Goal: Task Accomplishment & Management: Use online tool/utility

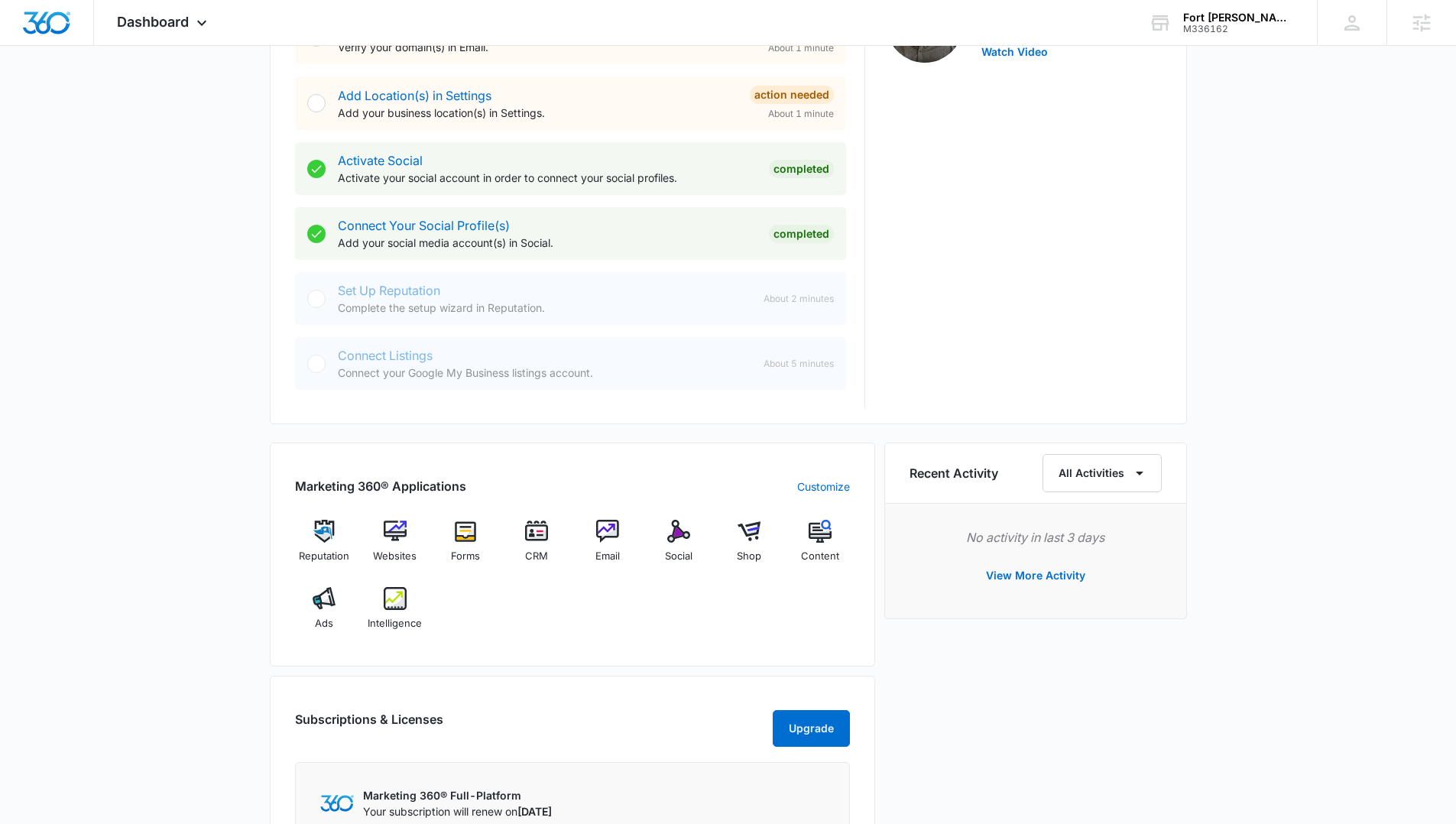
scroll to position [561, 0]
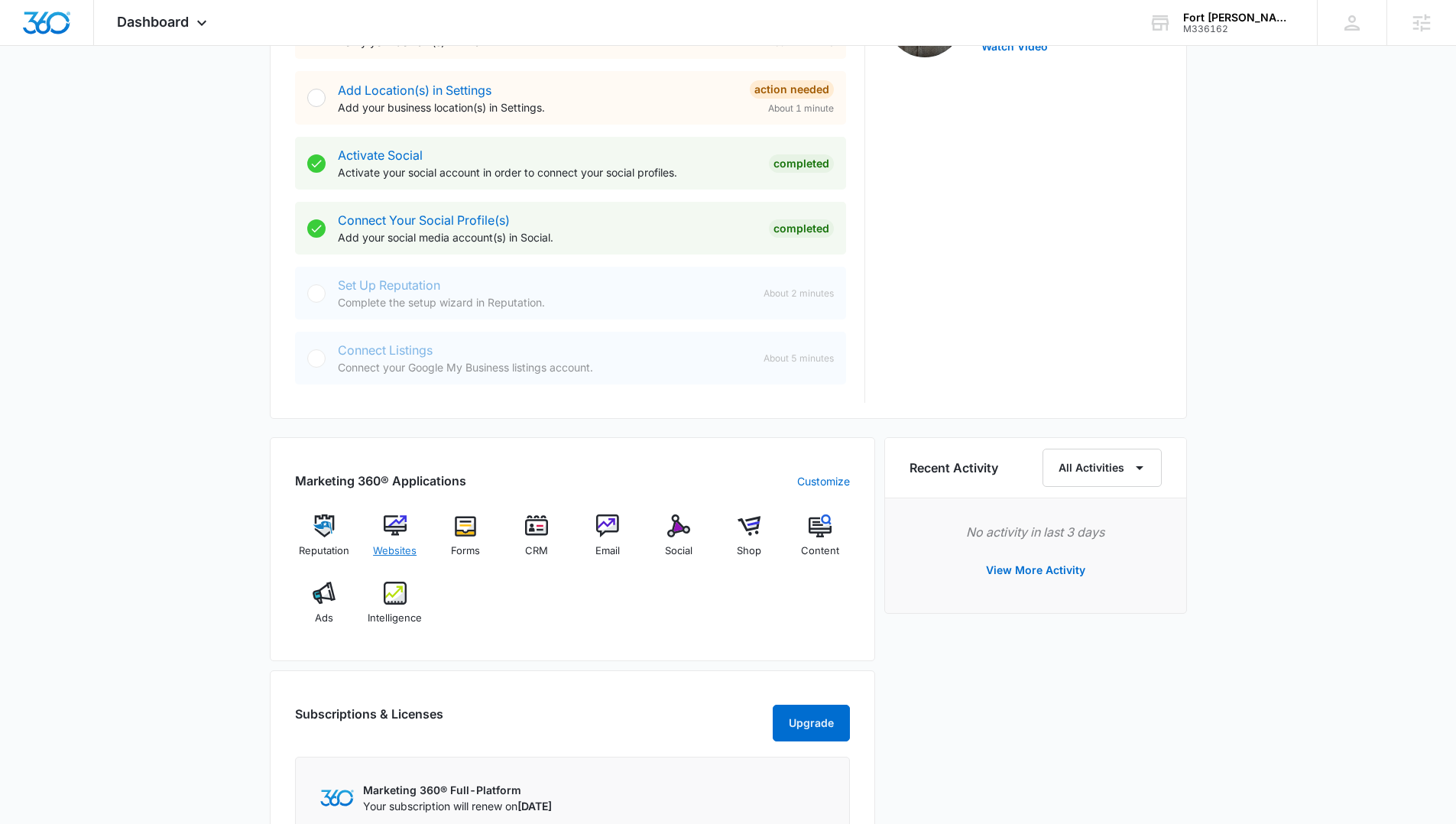
click at [398, 444] on img at bounding box center [395, 525] width 23 height 23
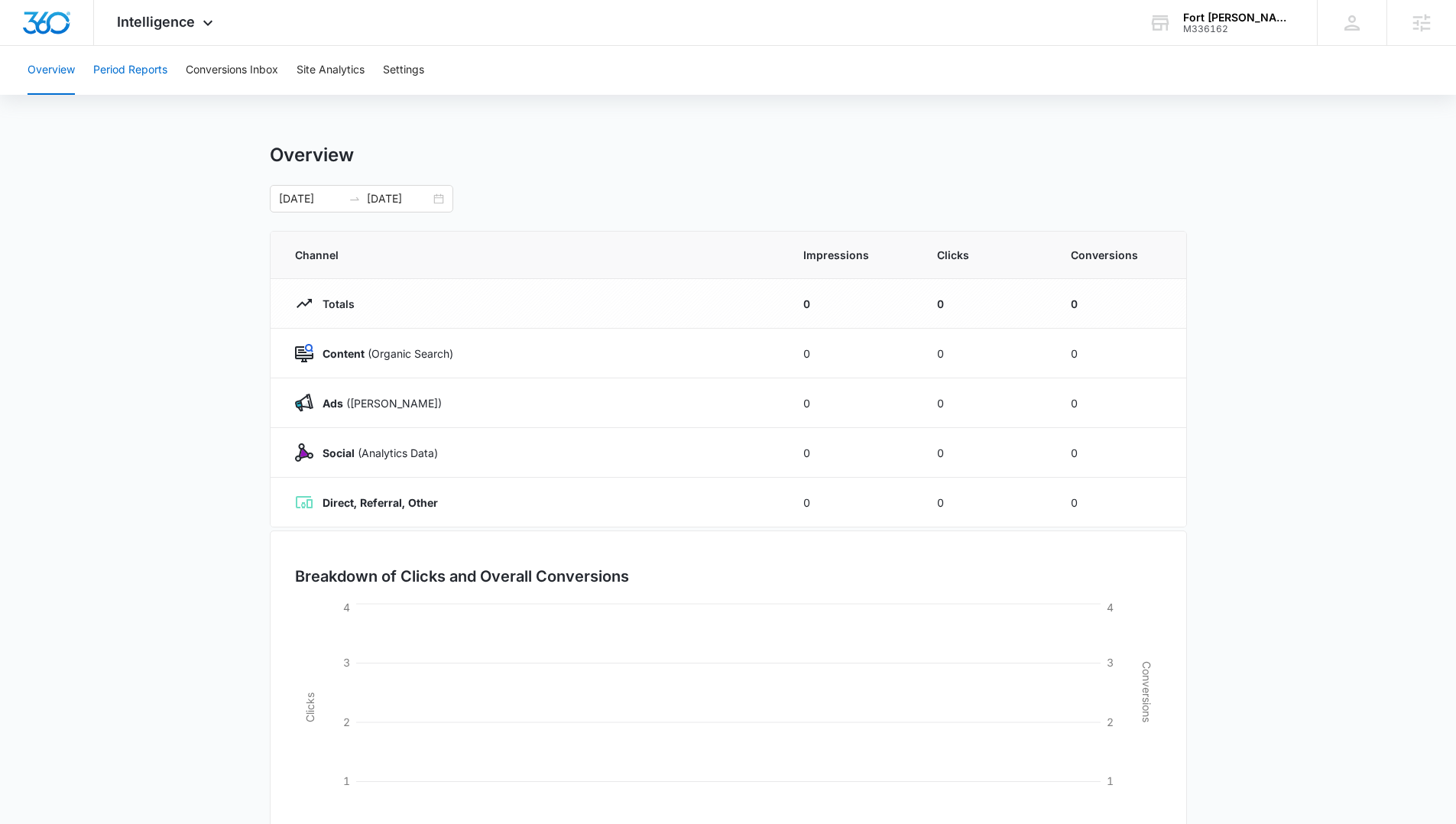
click at [148, 75] on button "Period Reports" at bounding box center [131, 70] width 74 height 49
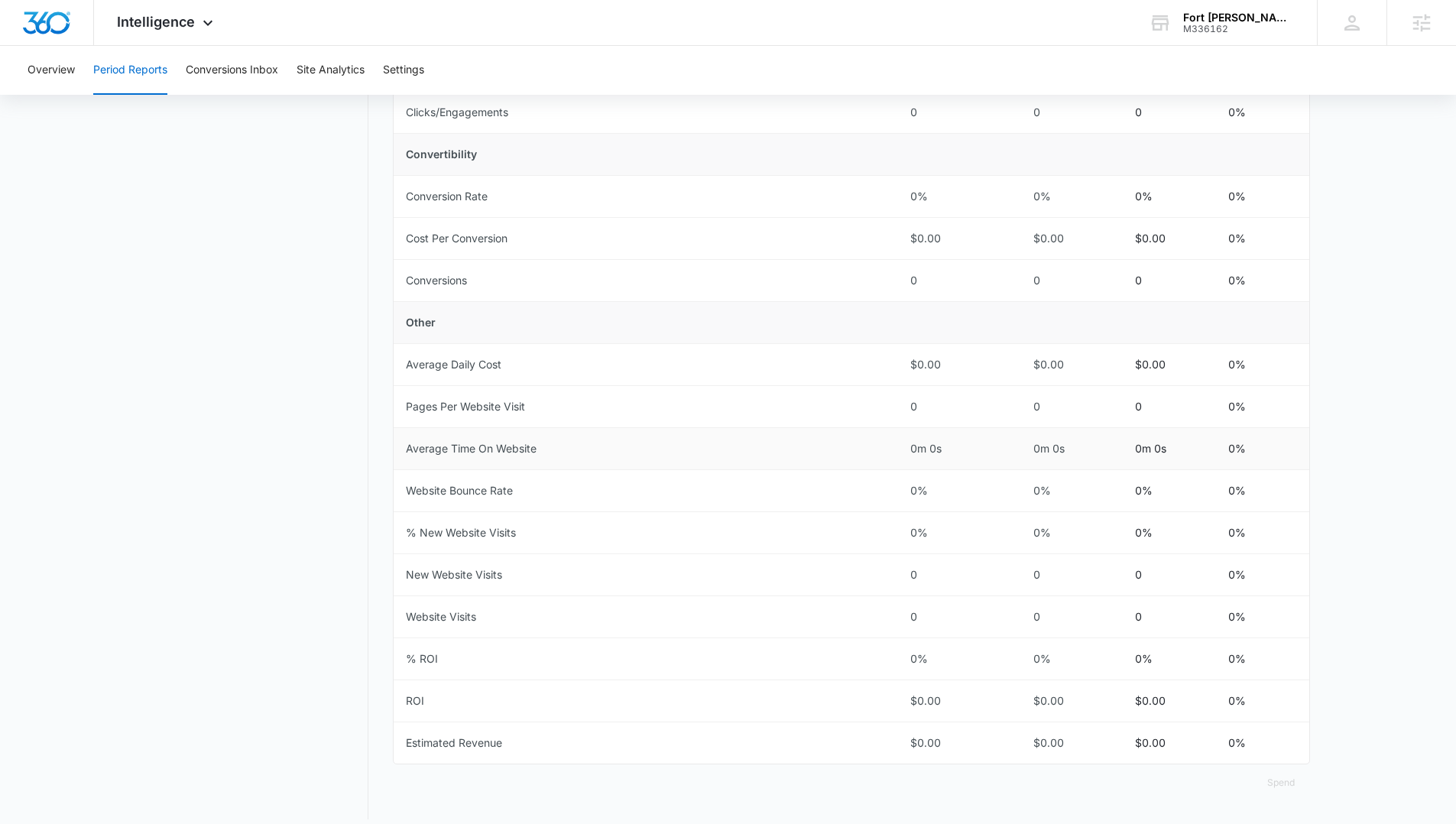
scroll to position [490, 0]
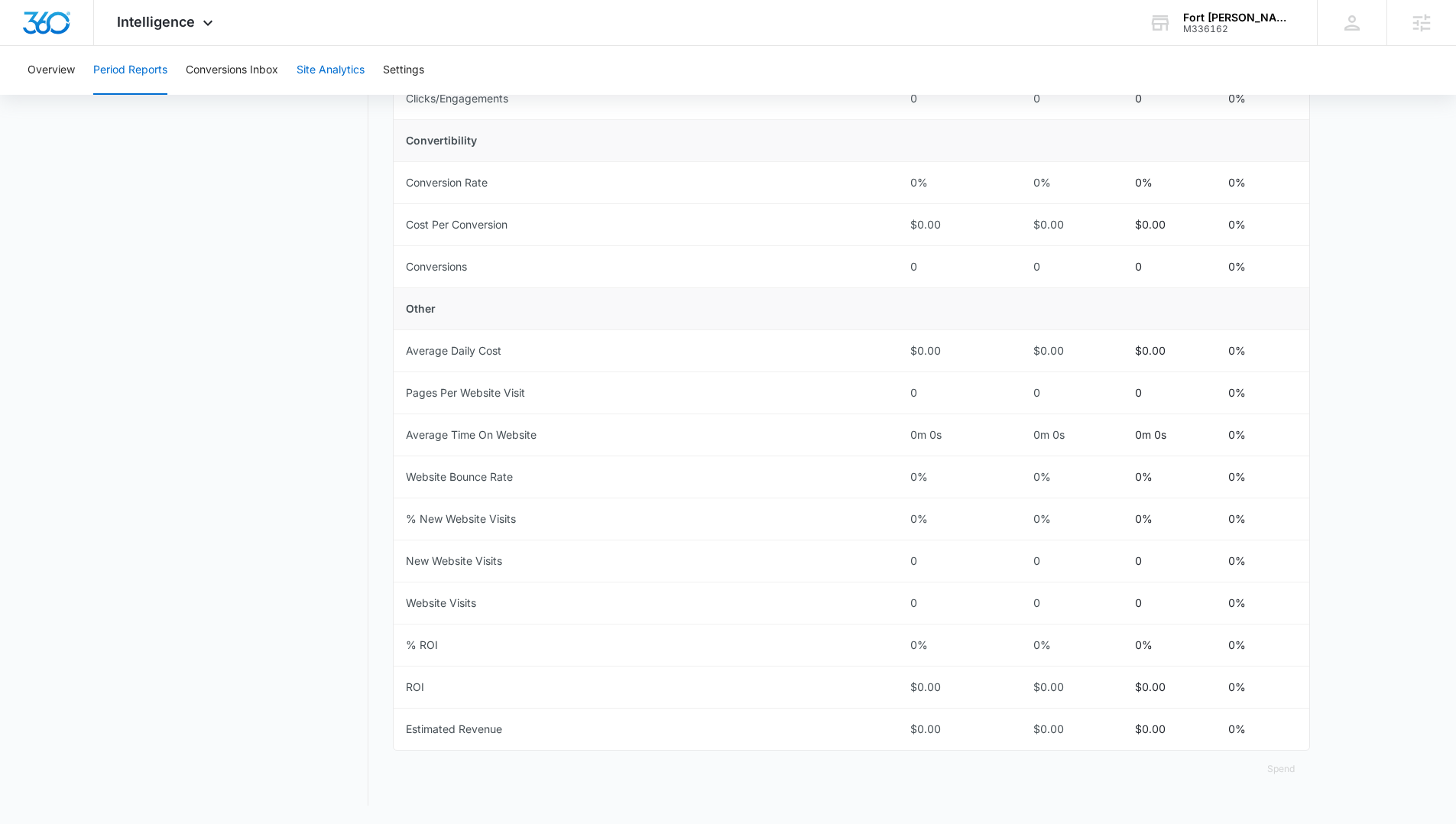
click at [316, 57] on button "Site Analytics" at bounding box center [330, 70] width 68 height 49
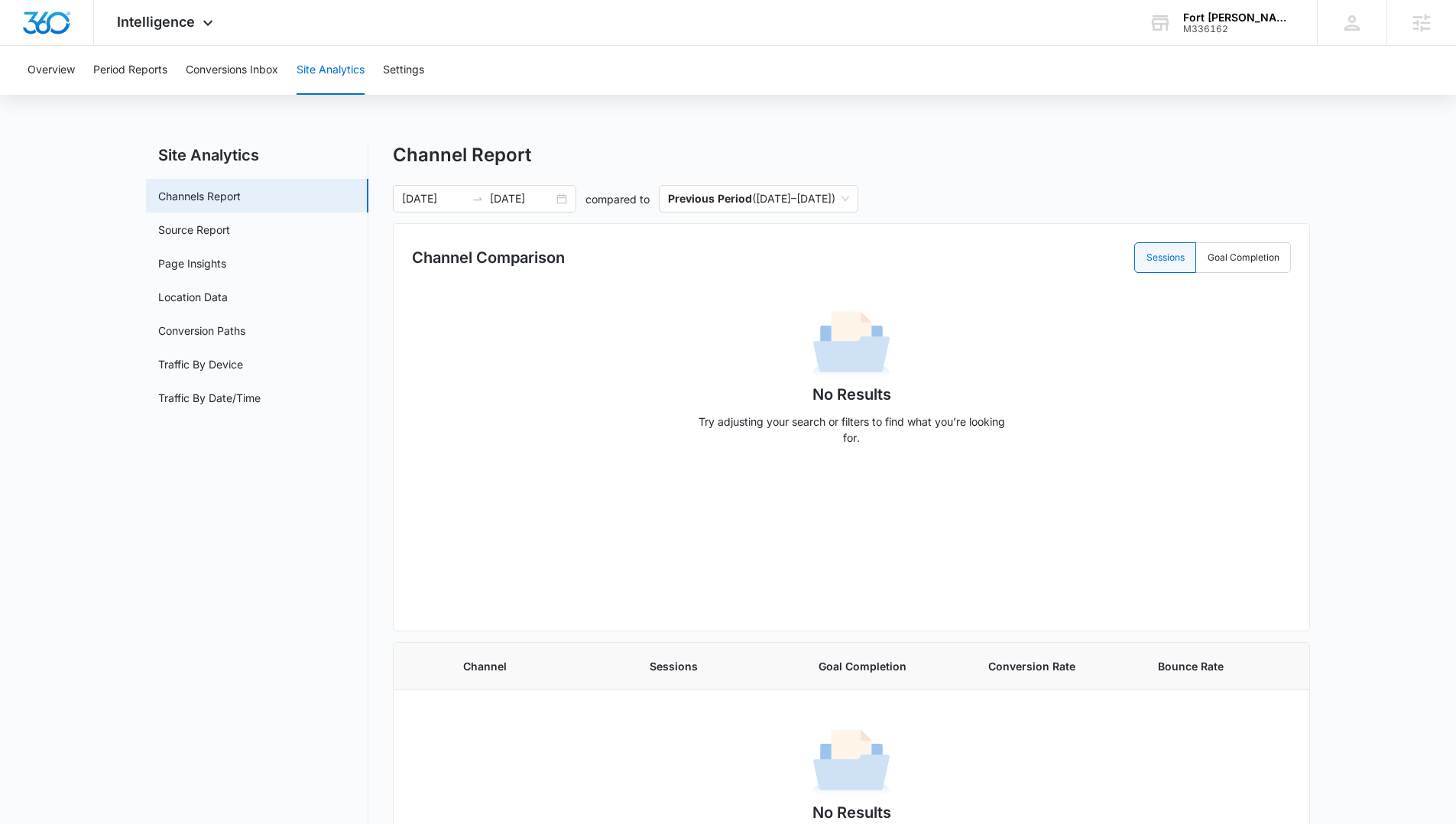
click at [236, 470] on nav "Site Analytics Channels Report Source Report Page Insights Location Data Conver…" at bounding box center [256, 510] width 222 height 733
click at [203, 28] on icon at bounding box center [207, 26] width 18 height 18
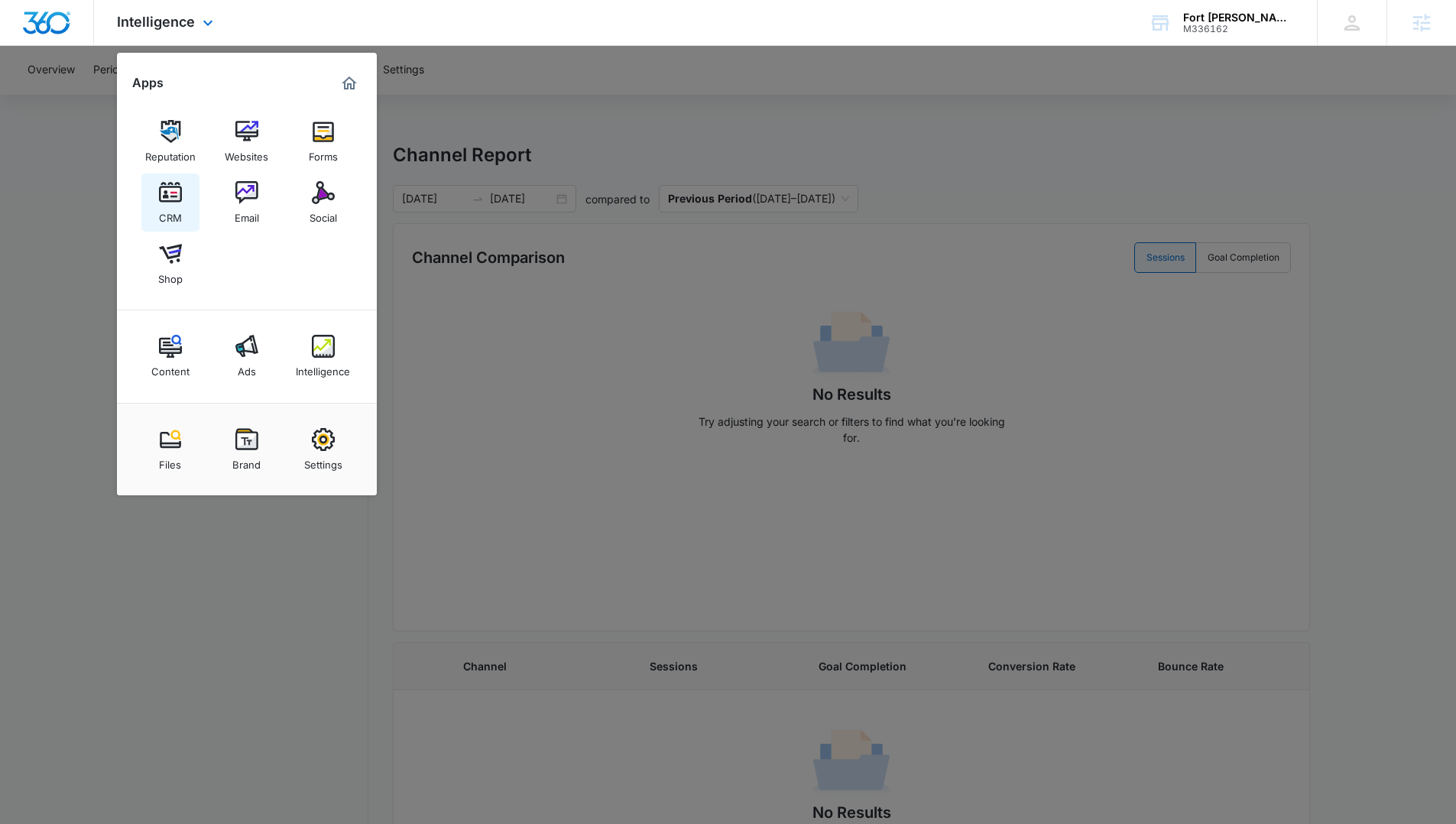
click at [179, 193] on img at bounding box center [171, 193] width 23 height 23
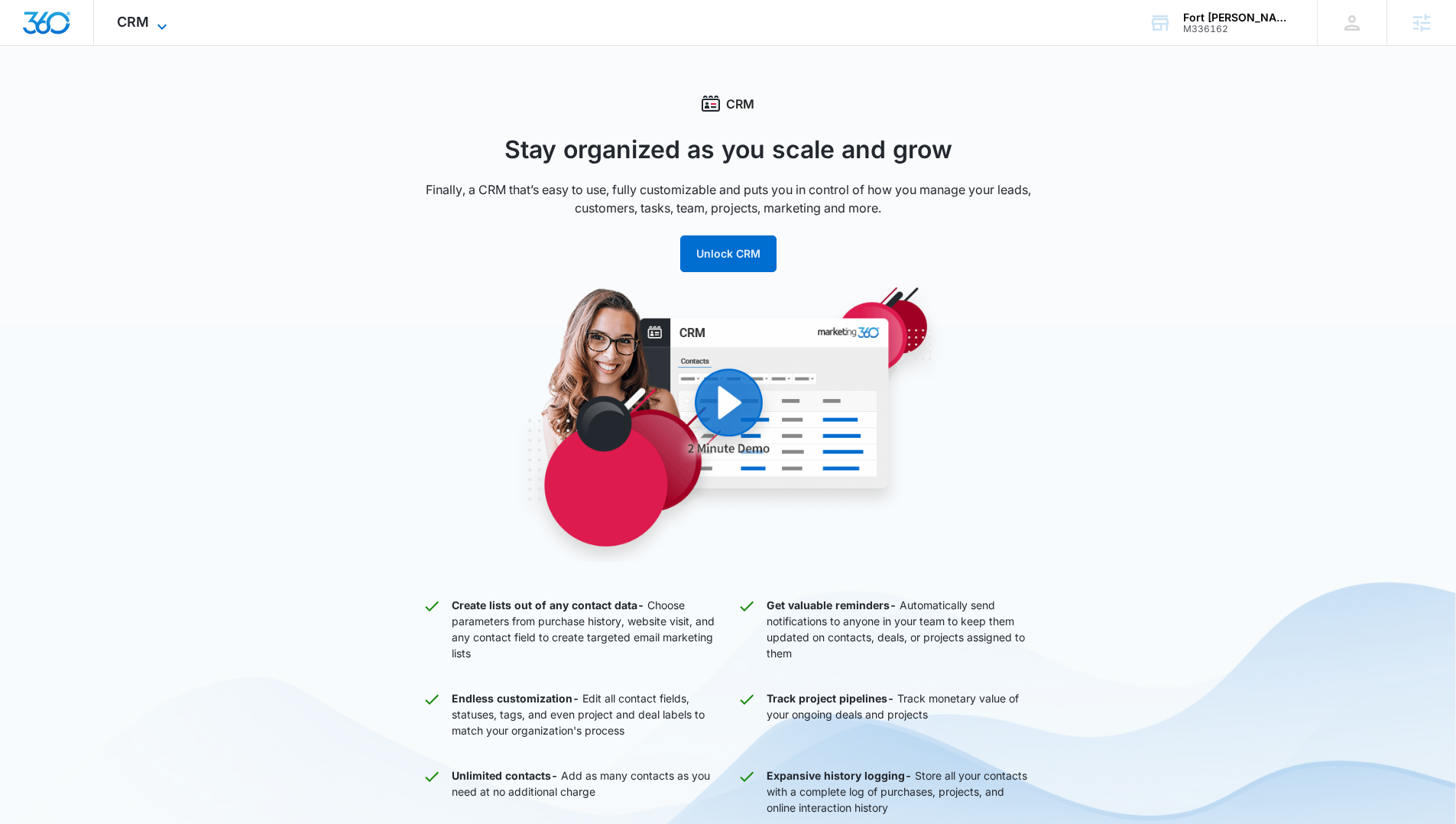
click at [162, 12] on div "CRM Apps Reputation Websites Forms CRM Email Social Shop Content Ads Intelligen…" at bounding box center [144, 22] width 100 height 45
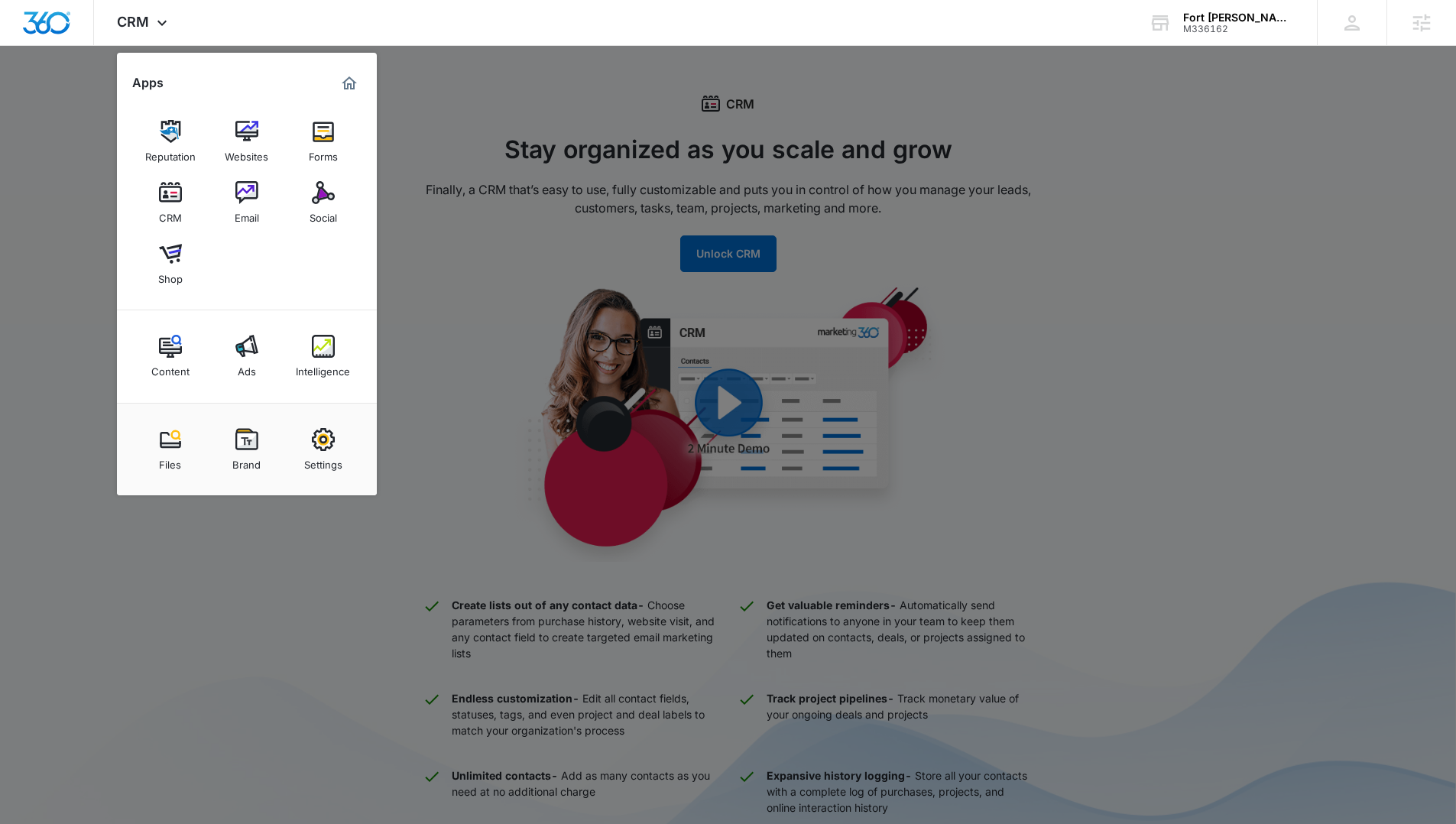
click at [657, 199] on div at bounding box center [728, 412] width 1456 height 824
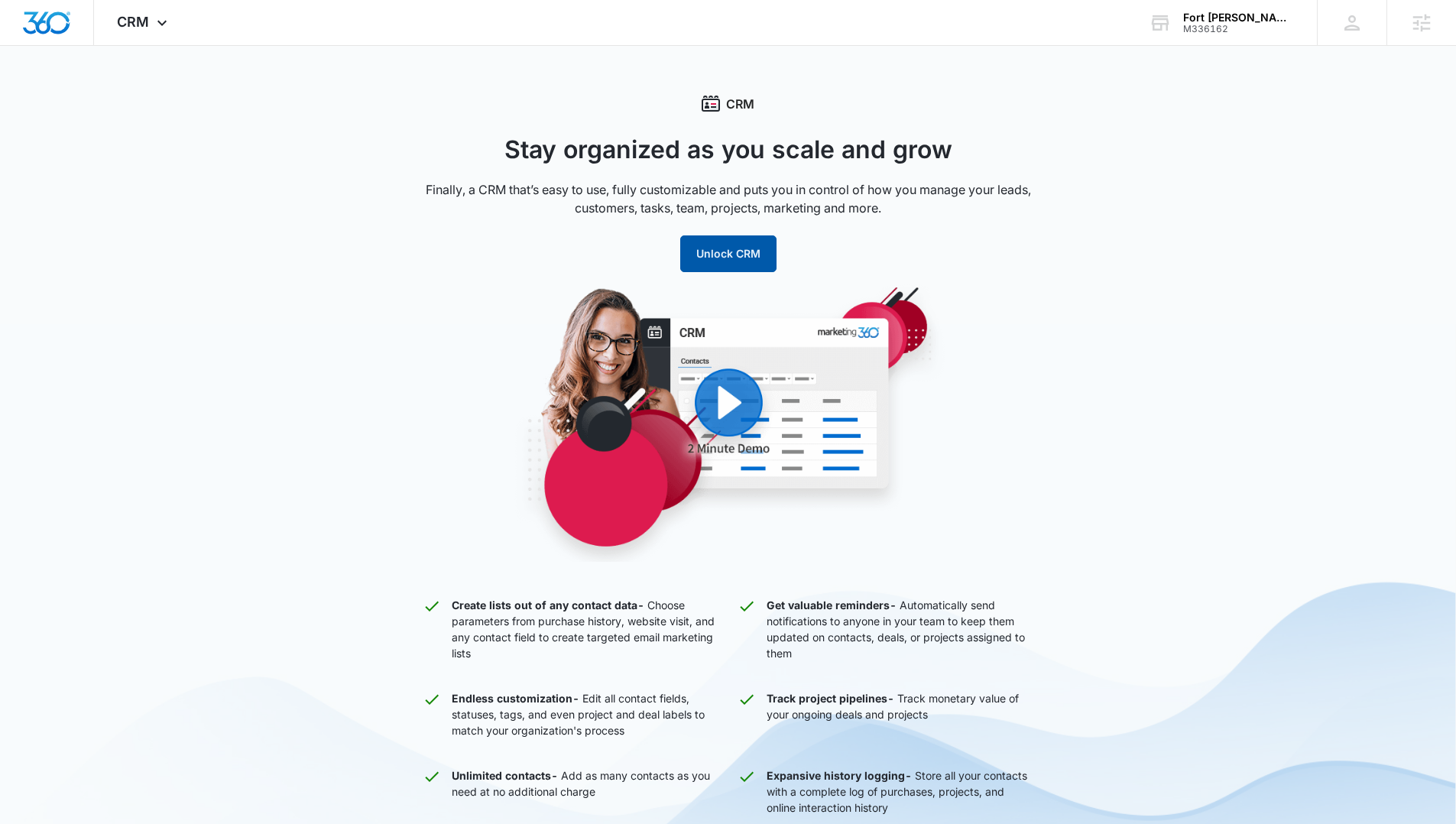
click at [726, 244] on button "Unlock CRM" at bounding box center [728, 254] width 96 height 36
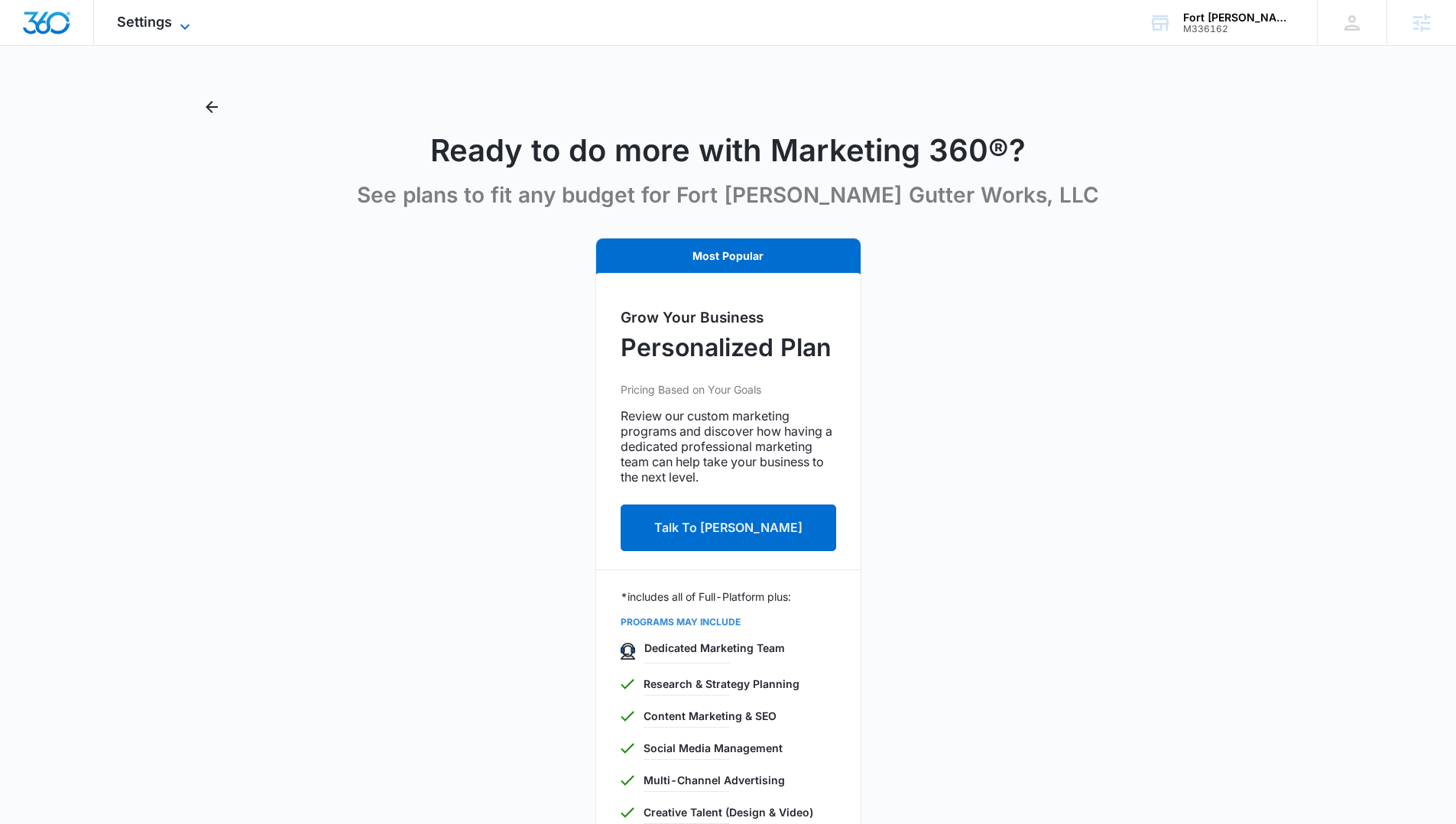
click at [189, 17] on icon at bounding box center [184, 26] width 18 height 18
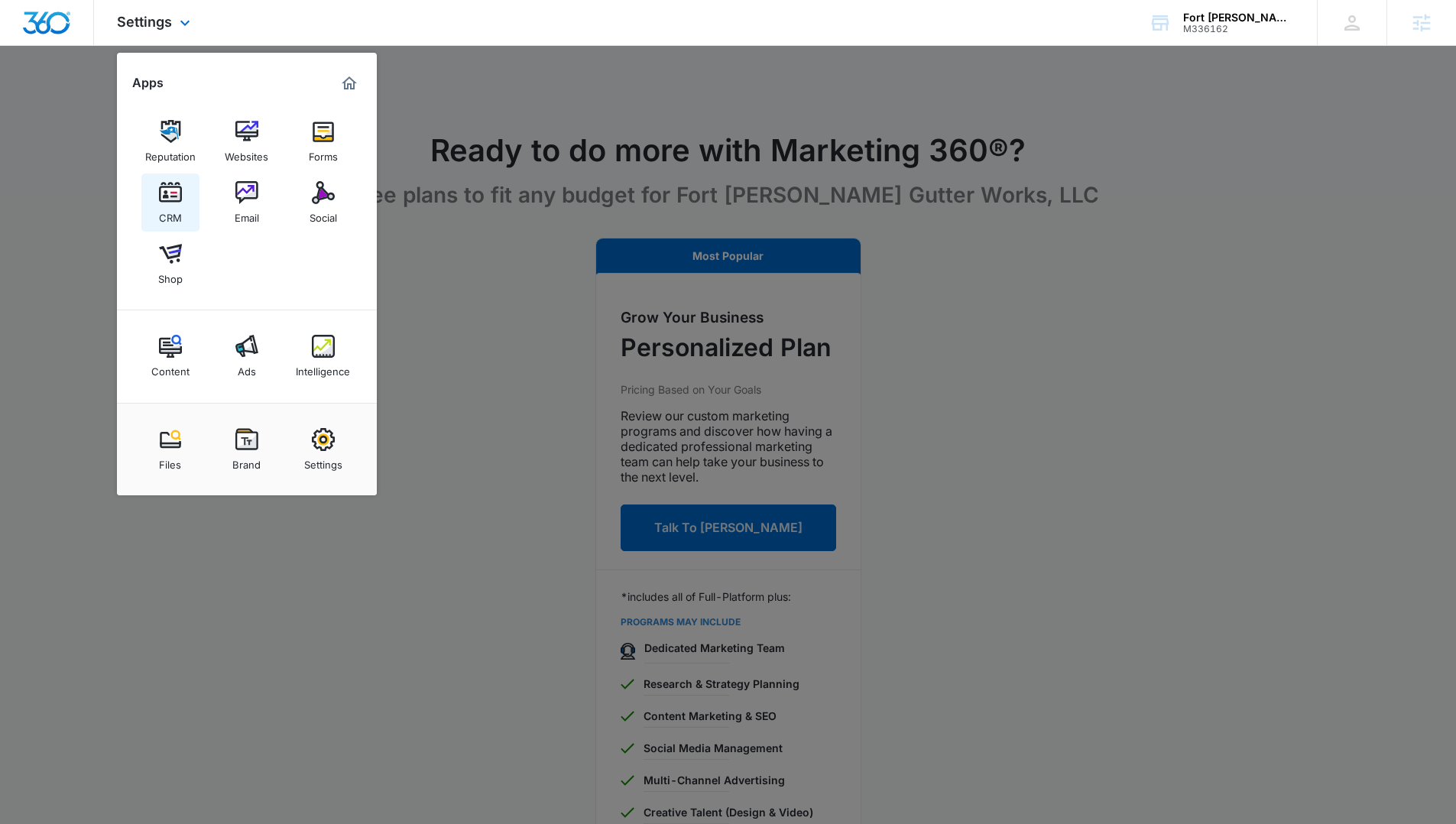
click at [187, 198] on link "CRM" at bounding box center [170, 202] width 58 height 58
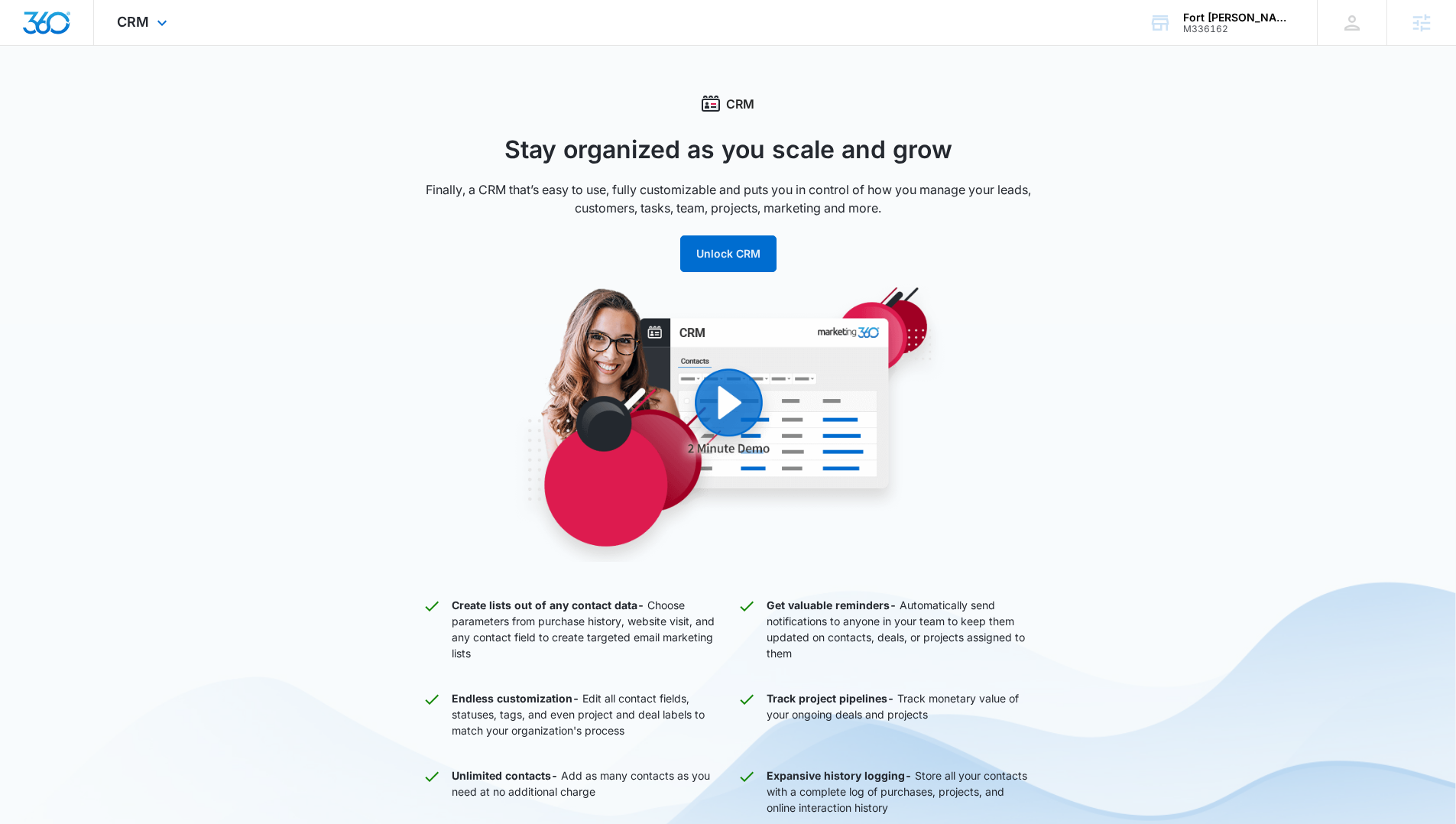
click at [57, 31] on img "Dashboard" at bounding box center [46, 23] width 49 height 23
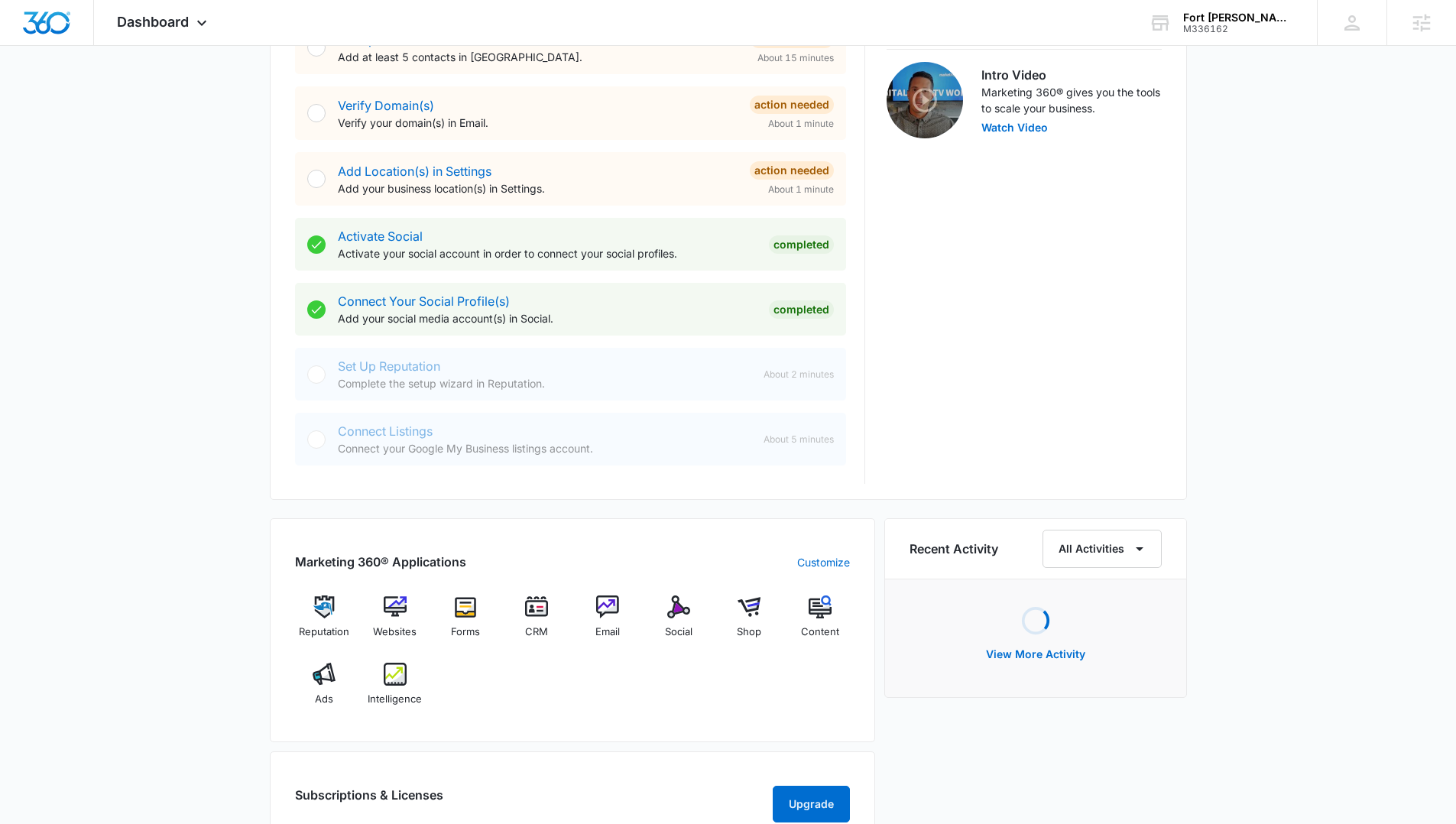
scroll to position [514, 0]
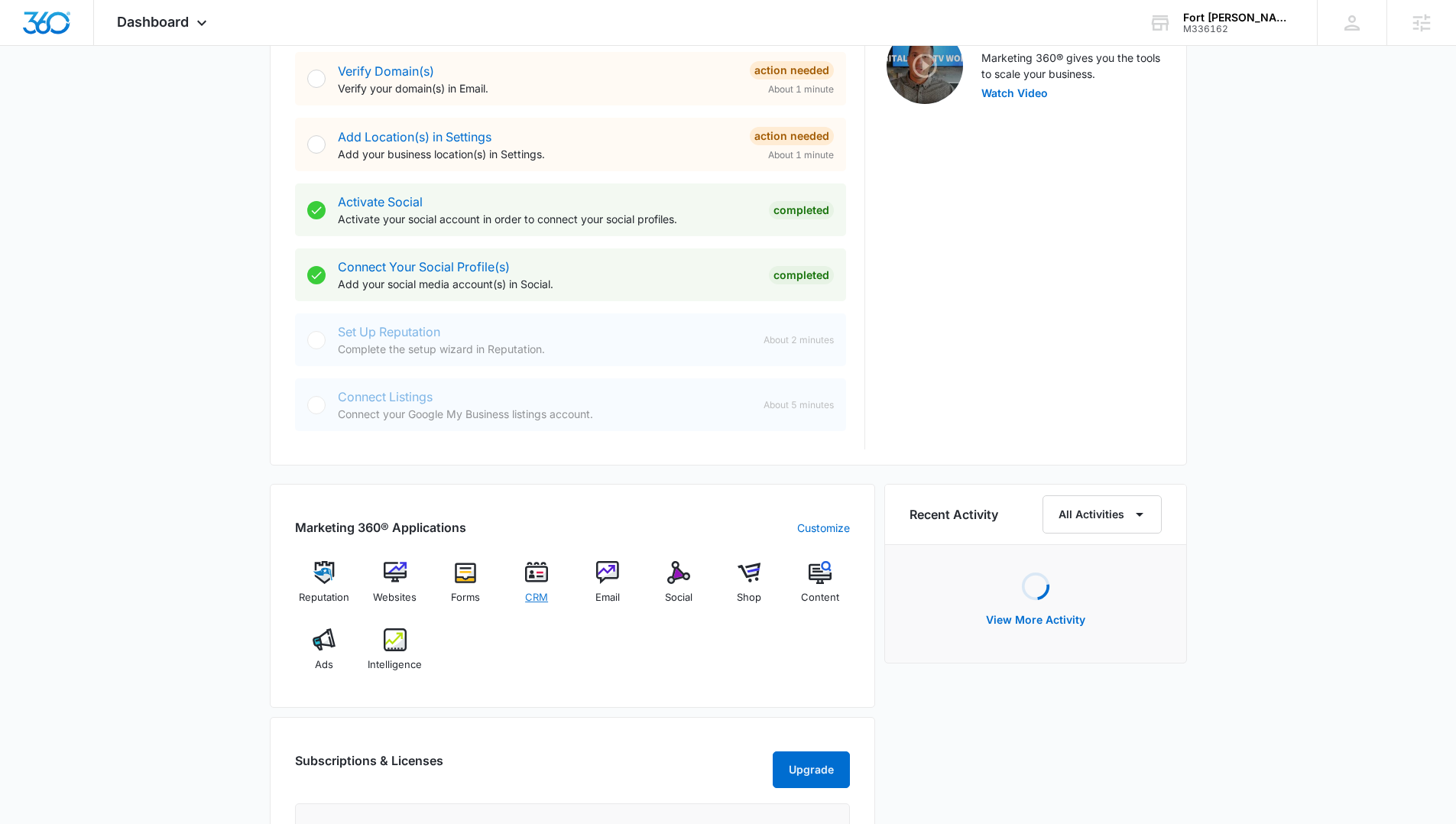
click at [552, 572] on div "CRM" at bounding box center [537, 587] width 59 height 54
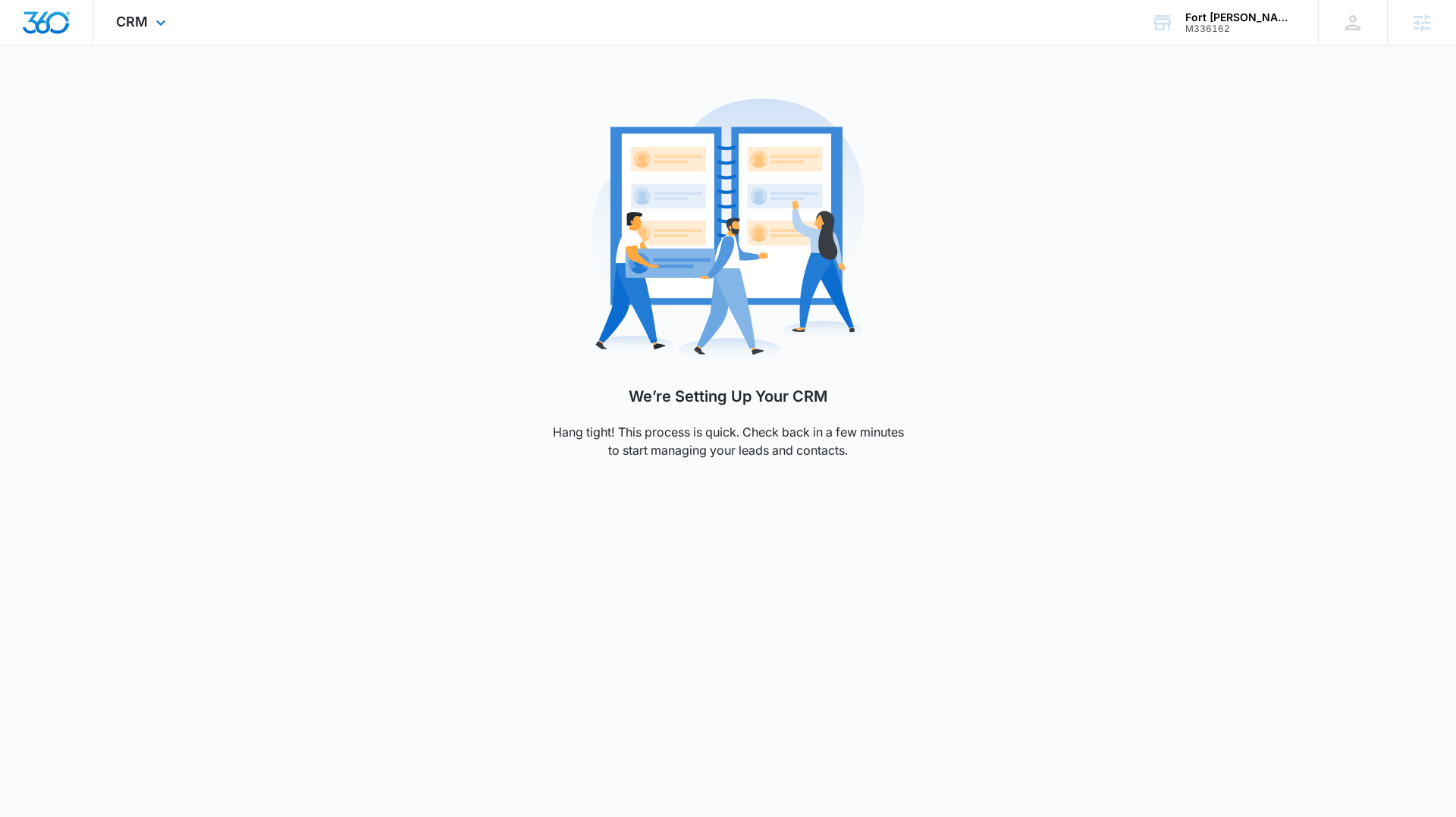
click at [159, 35] on div "CRM Apps Reputation Websites Forms CRM Email Social Shop Content Ads Intelligen…" at bounding box center [143, 22] width 99 height 44
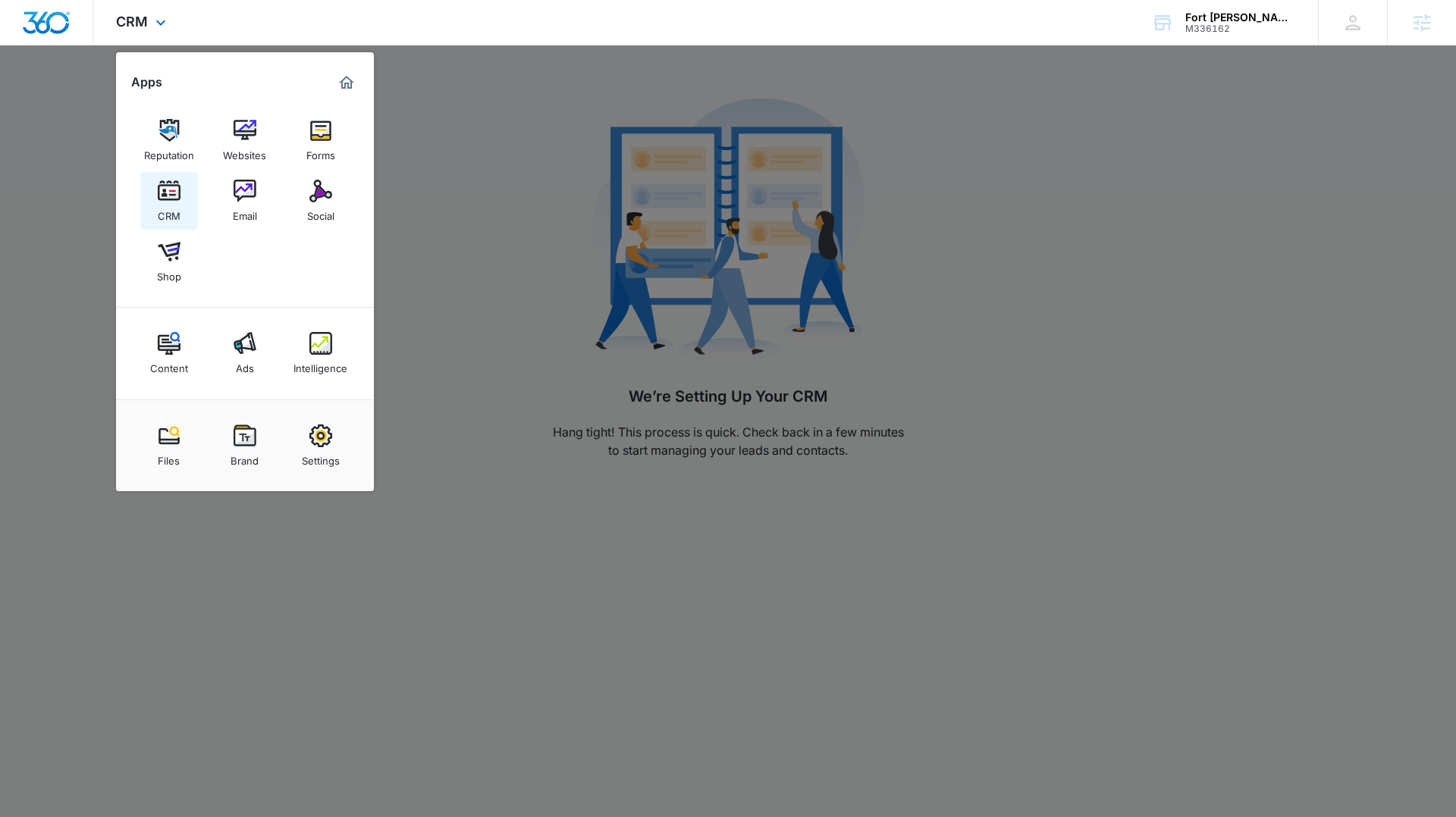
click at [184, 200] on link "CRM" at bounding box center [168, 200] width 58 height 58
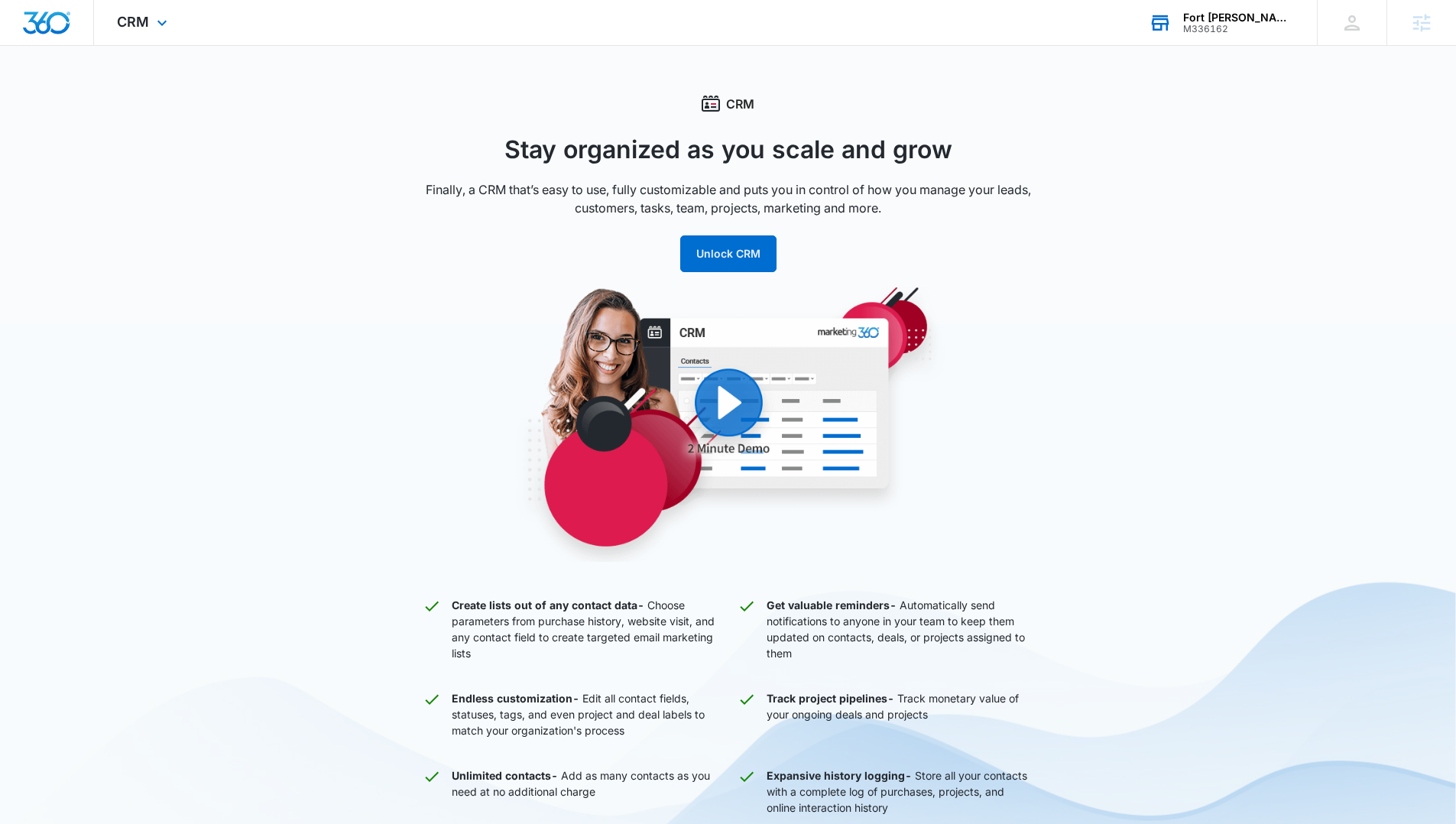
click at [1171, 26] on icon at bounding box center [1160, 23] width 23 height 23
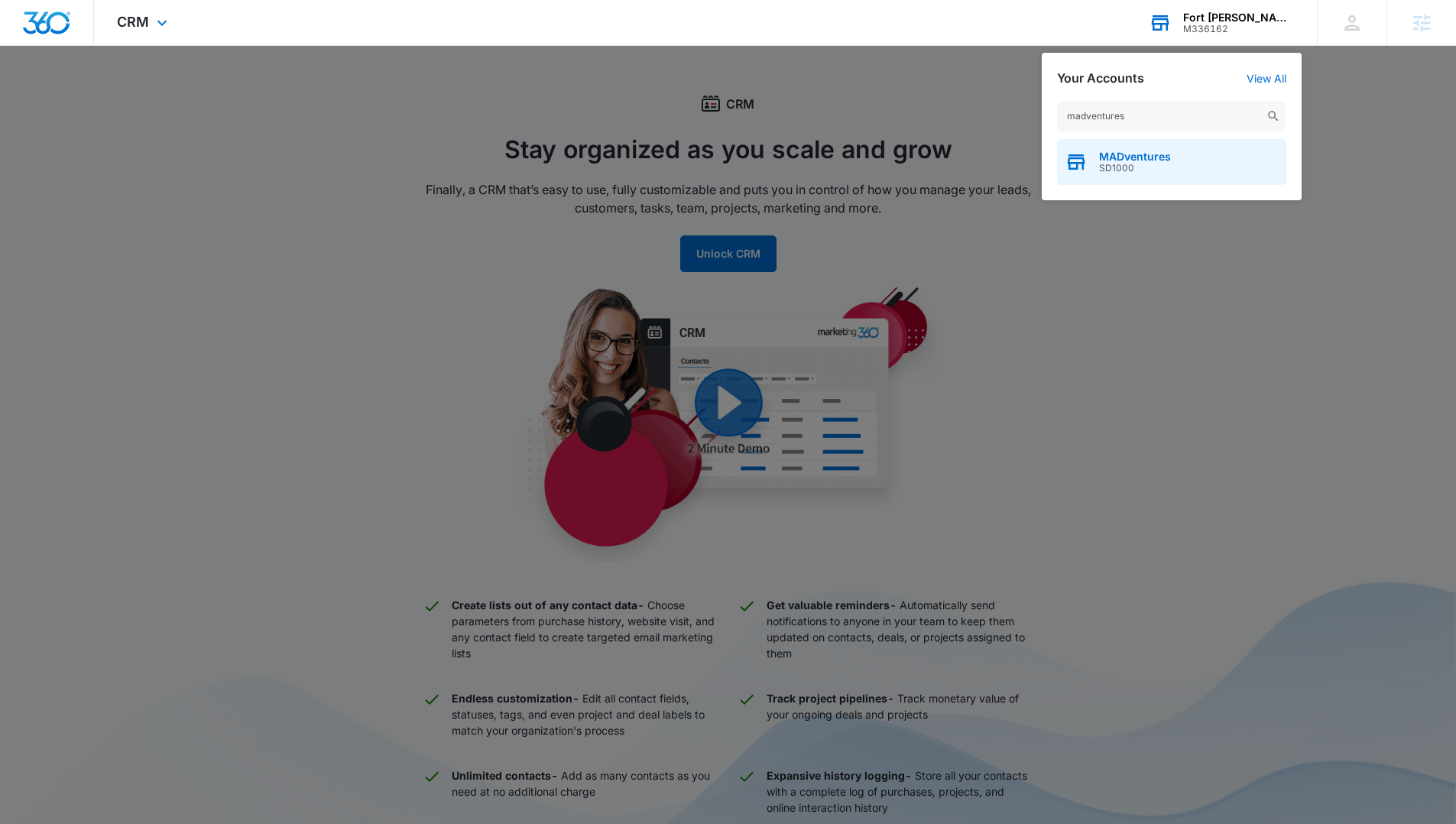
type input "madventures"
click at [1119, 148] on div "MADventures SD1000" at bounding box center [1171, 162] width 229 height 46
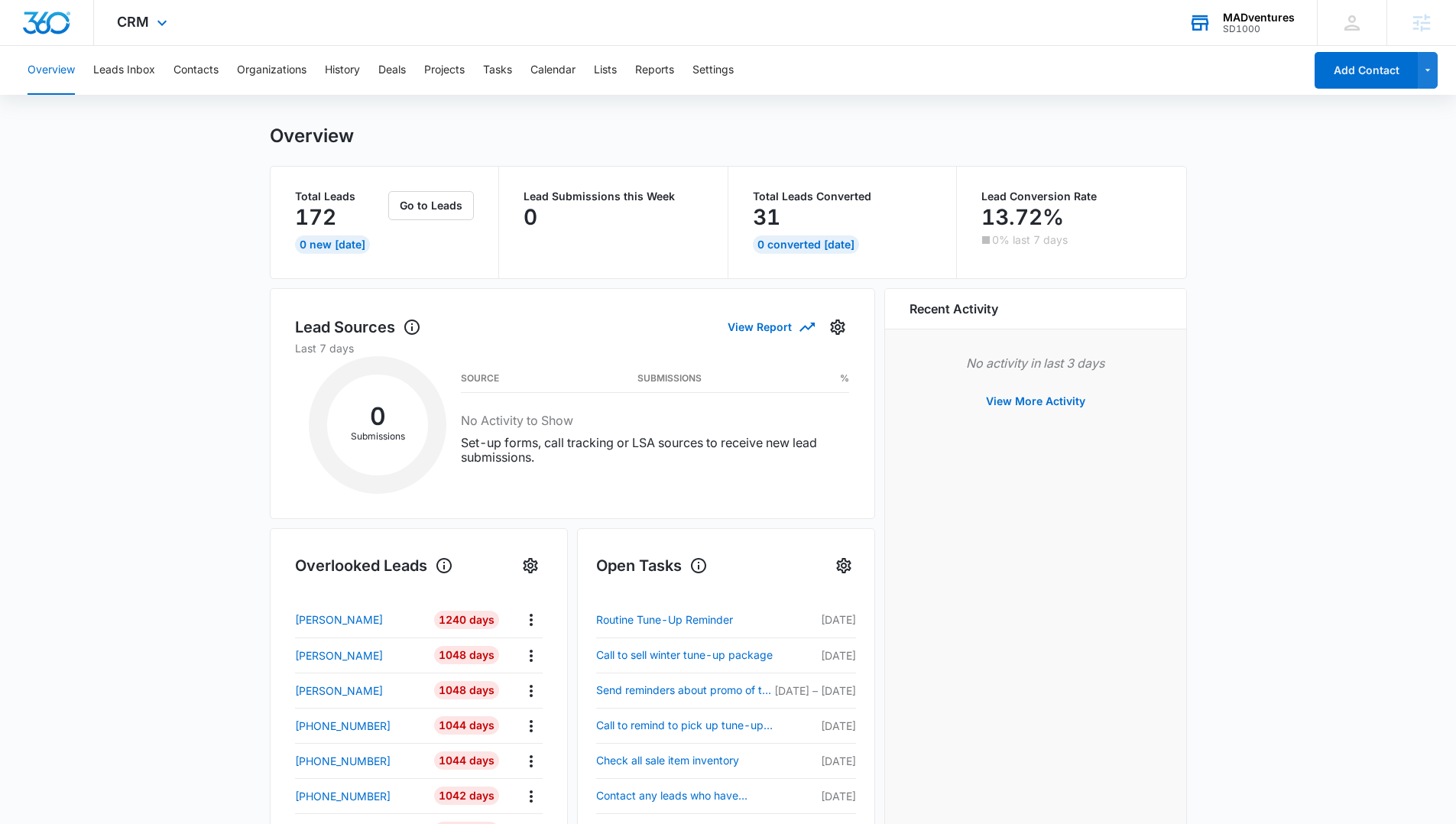
scroll to position [56, 0]
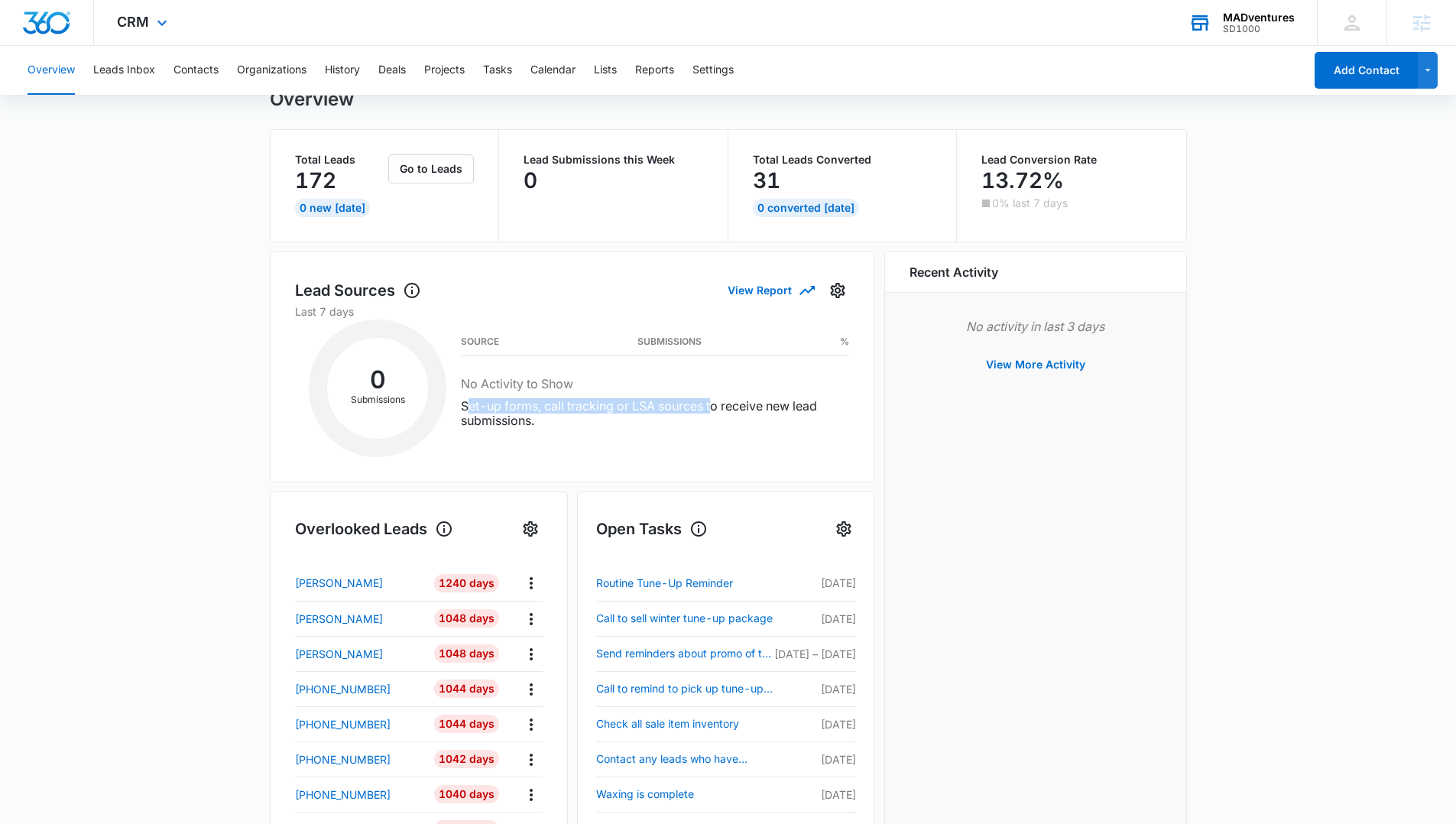
drag, startPoint x: 468, startPoint y: 400, endPoint x: 716, endPoint y: 406, distance: 248.1
click at [716, 406] on p "Set-up forms, call tracking or LSA sources to receive new lead submissions." at bounding box center [654, 413] width 388 height 29
click at [692, 448] on div "0 Submissions Source Submissions % No Activity to Show Set-up forms, call track…" at bounding box center [572, 388] width 555 height 137
click at [146, 72] on button "Leads Inbox" at bounding box center [124, 70] width 62 height 49
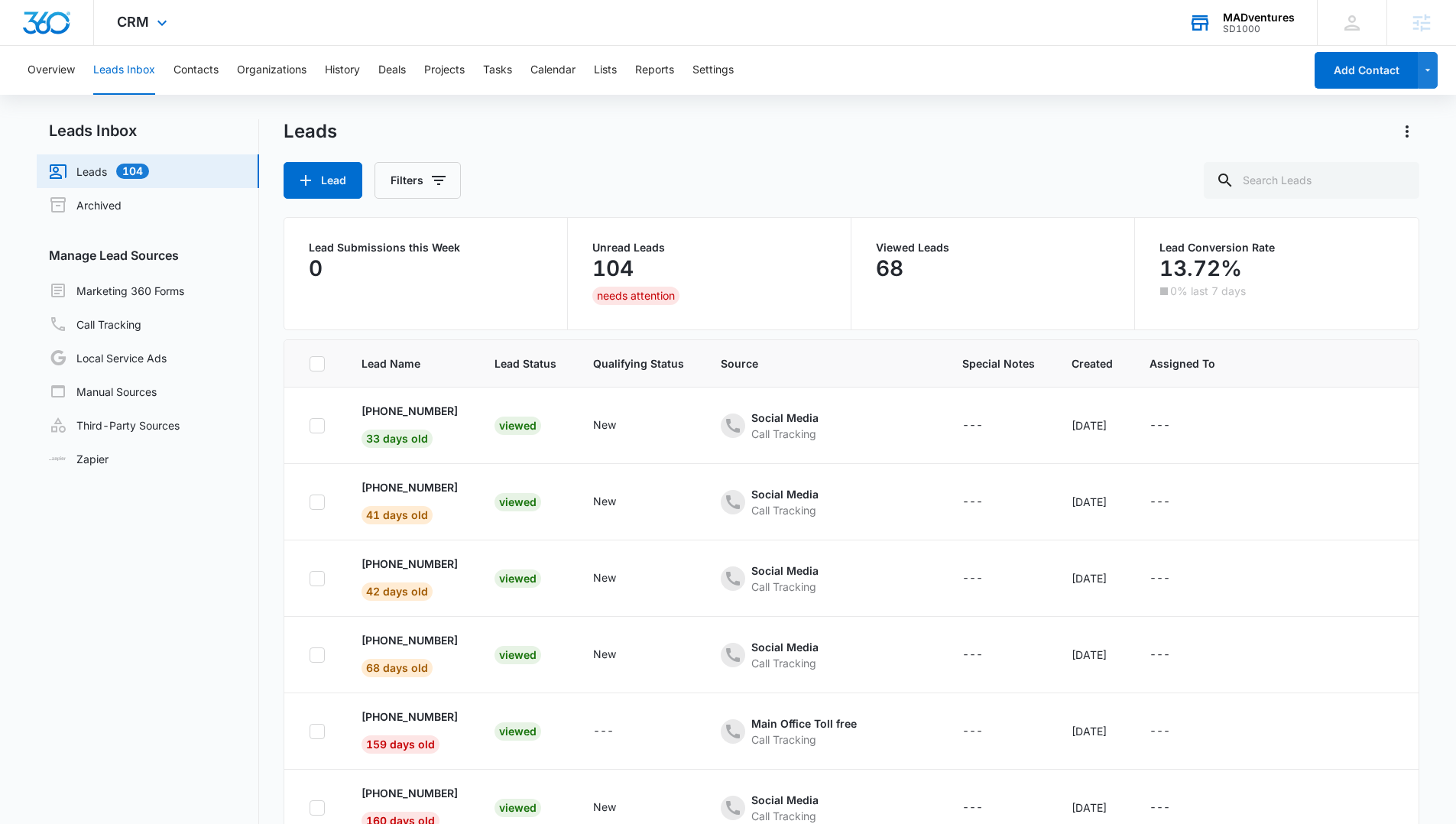
click at [666, 164] on div "Lead Filters" at bounding box center [851, 180] width 1137 height 36
click at [208, 68] on button "Contacts" at bounding box center [195, 70] width 45 height 49
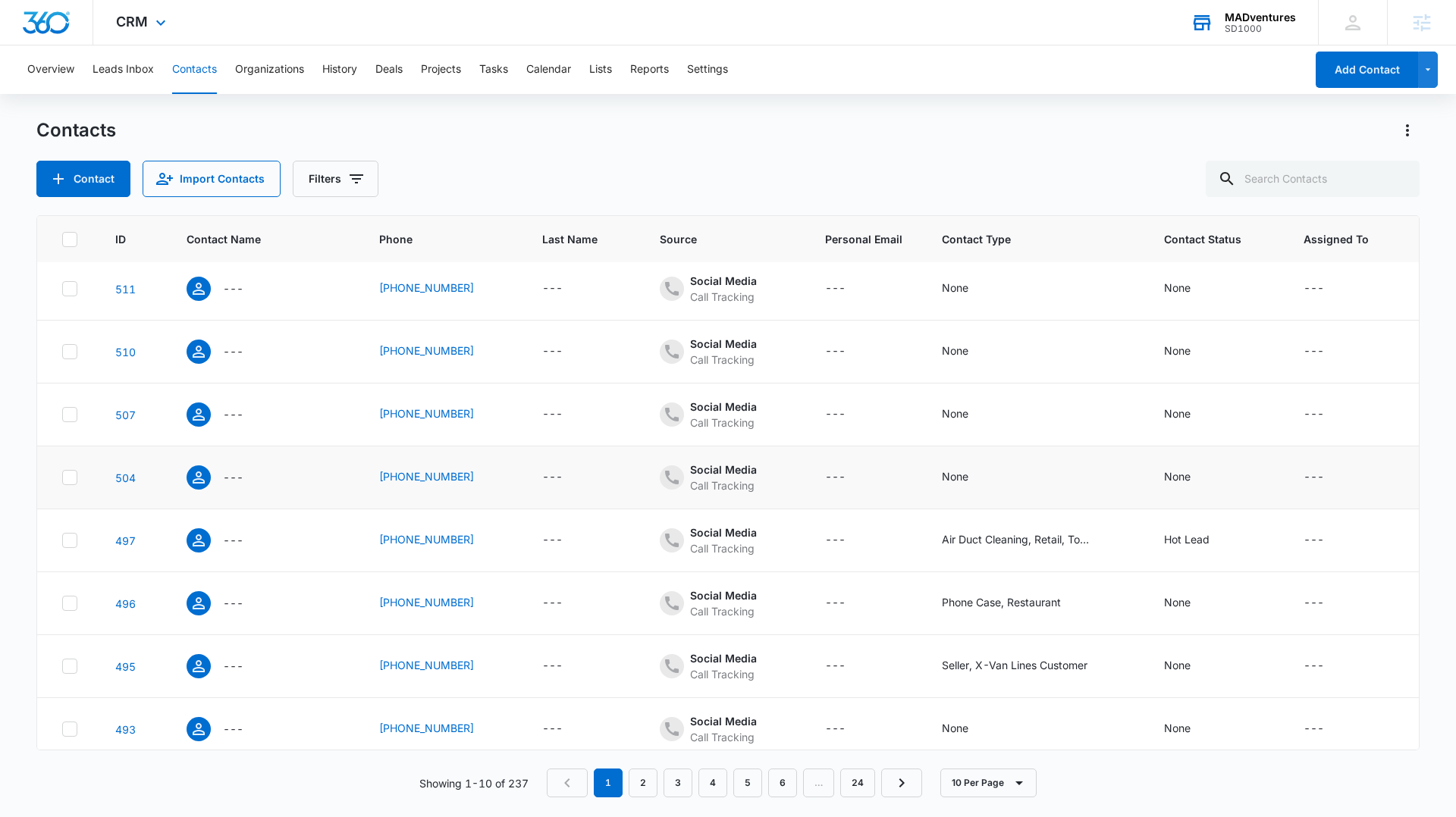
scroll to position [142, 0]
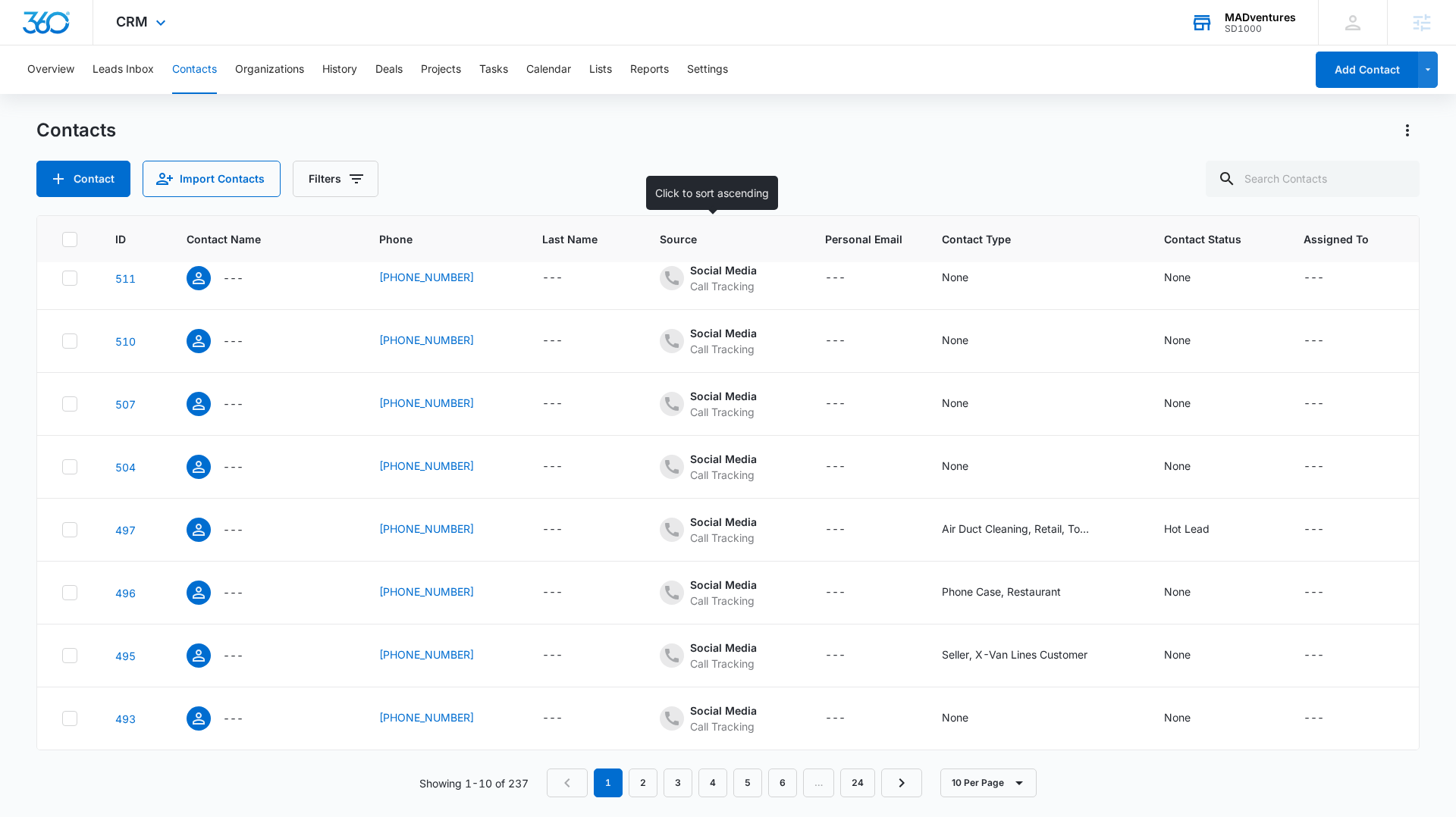
click at [686, 241] on span "Source" at bounding box center [712, 238] width 107 height 16
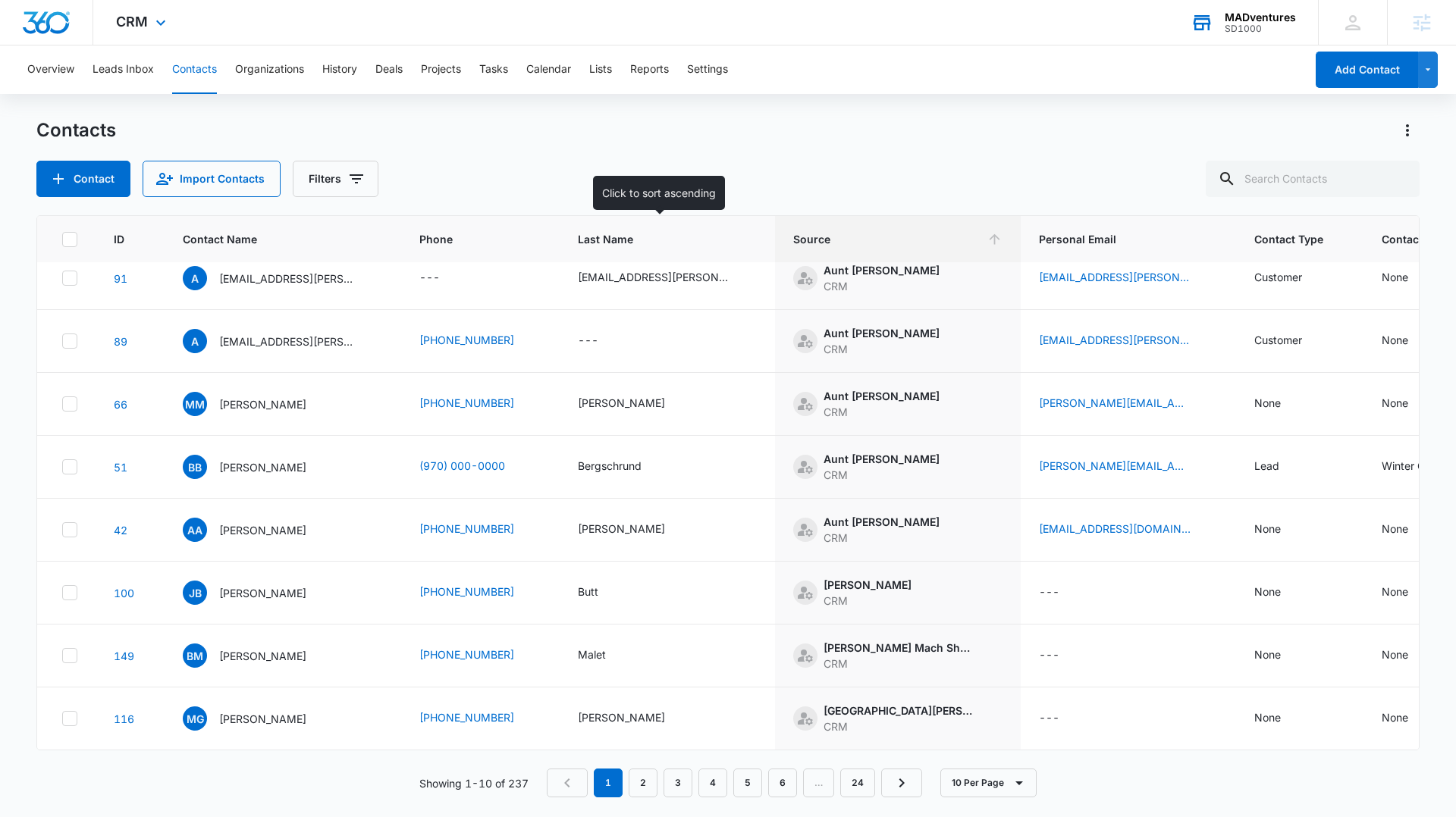
scroll to position [0, 0]
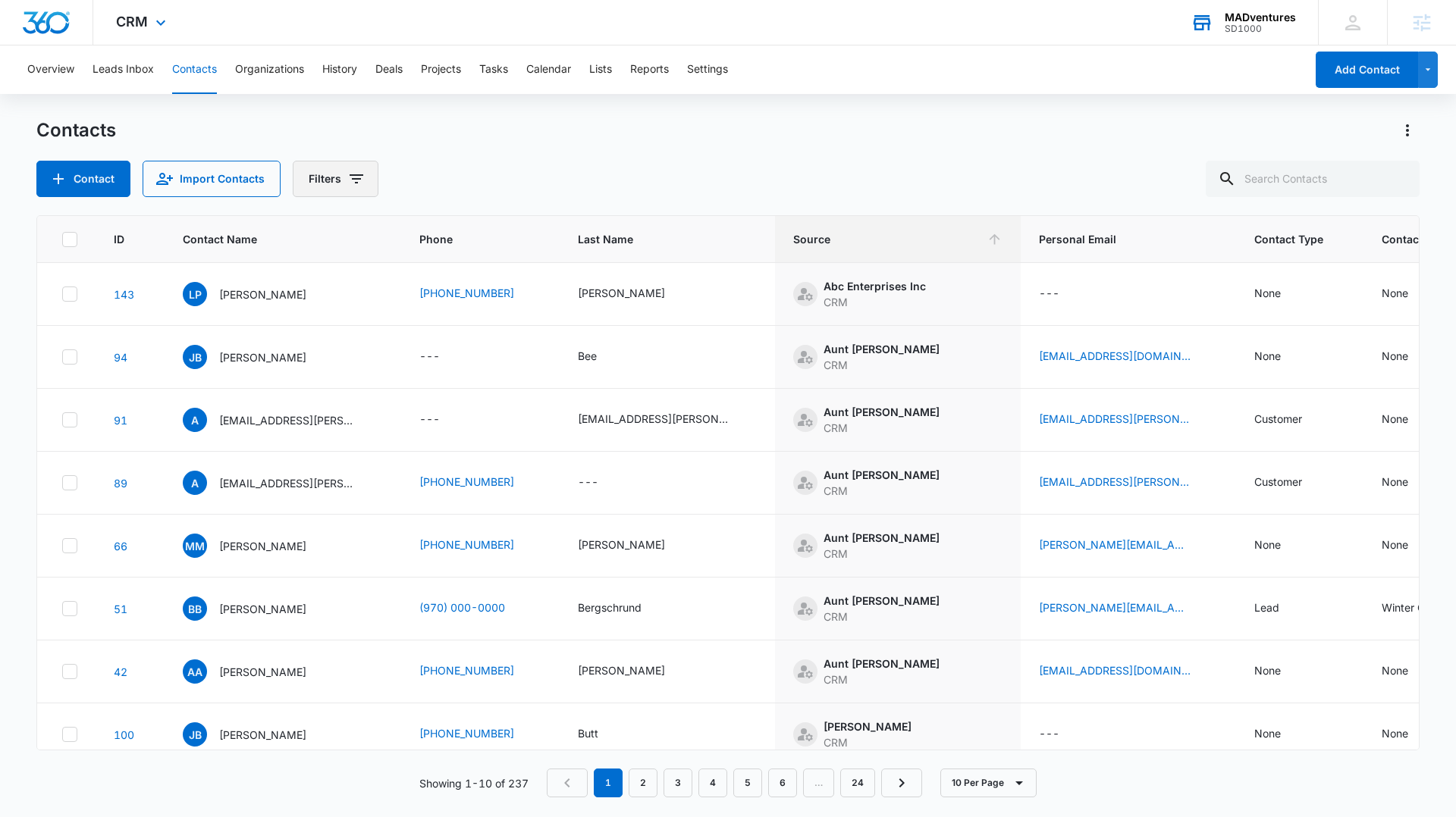
click at [325, 177] on button "Filters" at bounding box center [335, 179] width 86 height 36
click at [354, 273] on div "Sources" at bounding box center [396, 274] width 174 height 25
click at [465, 269] on icon "Show Sources filters" at bounding box center [471, 273] width 18 height 18
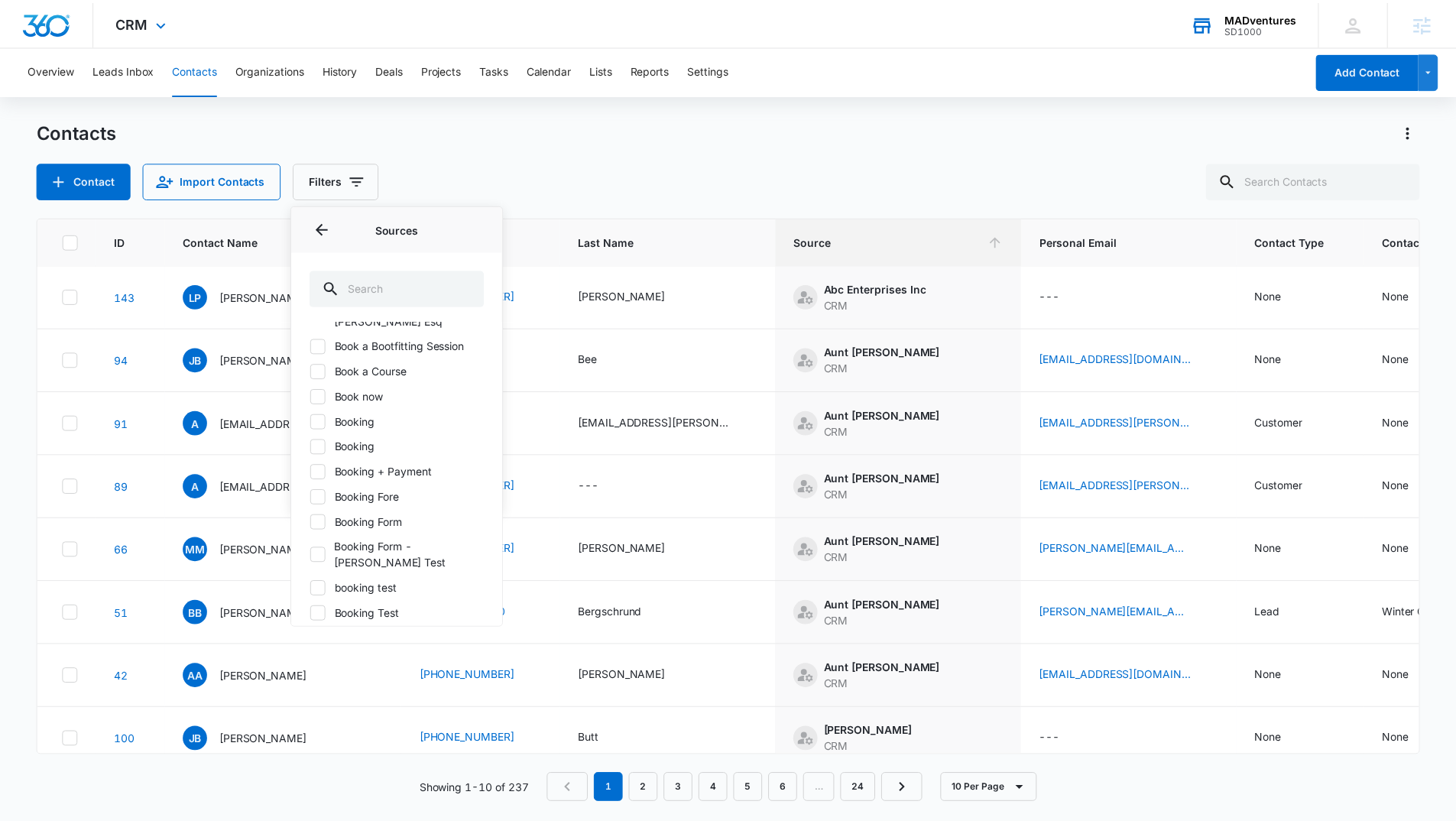
scroll to position [380, 0]
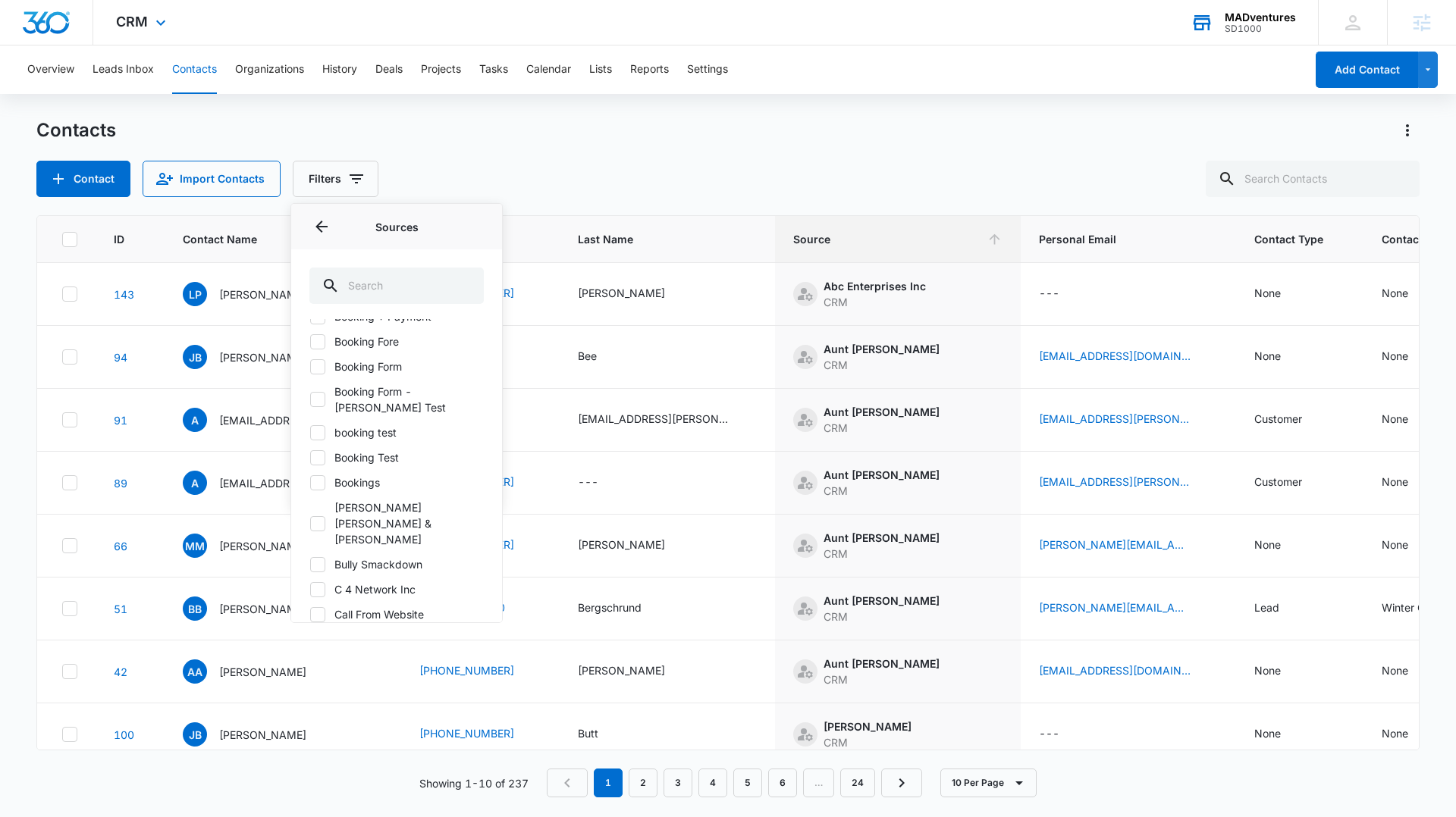
click at [587, 177] on div "Contact Import Contacts Filters Assigned To Sources Sources Abc Enterprises Inc…" at bounding box center [728, 179] width 1383 height 36
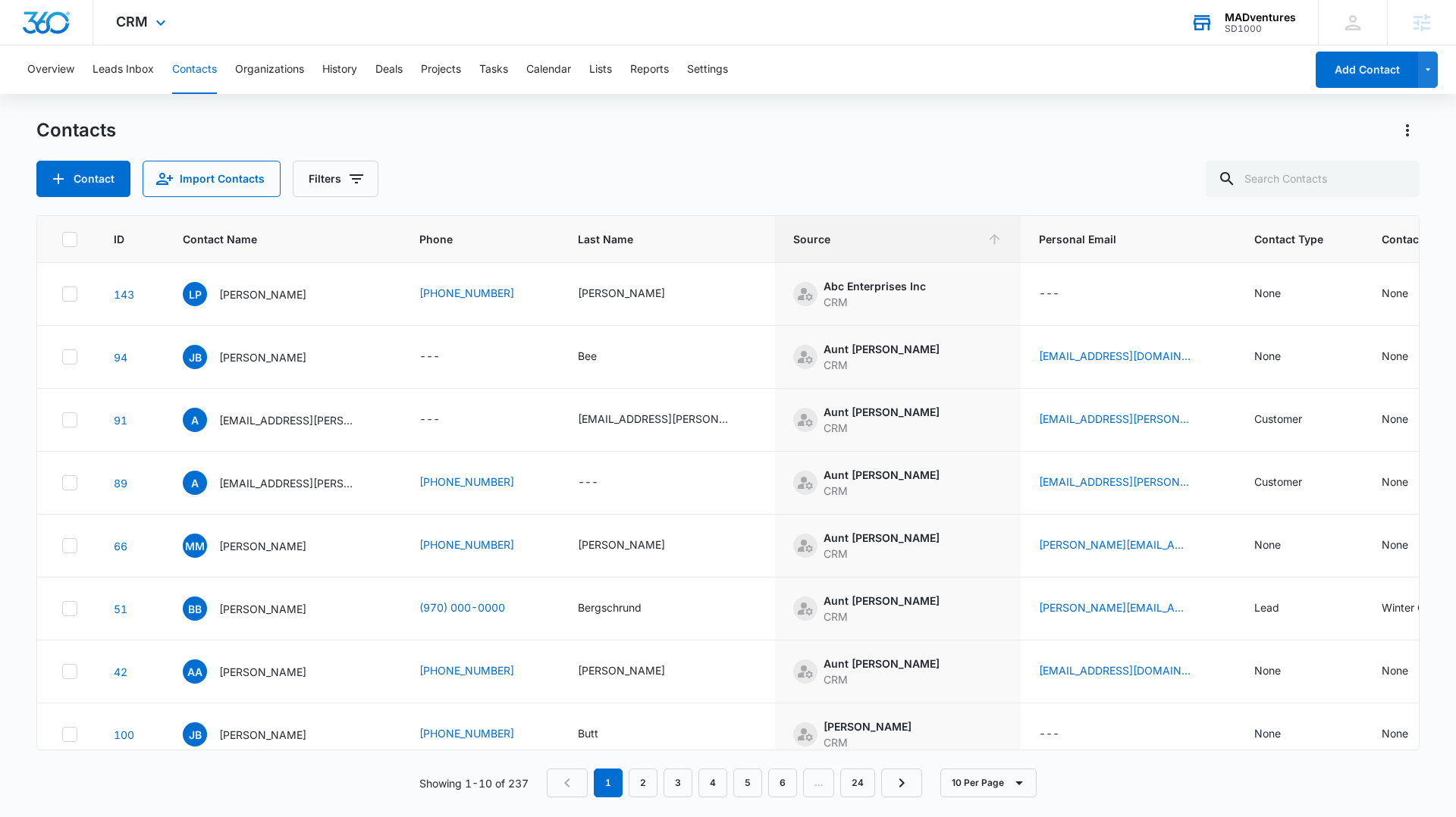
click at [48, 32] on img "Dashboard" at bounding box center [45, 23] width 48 height 23
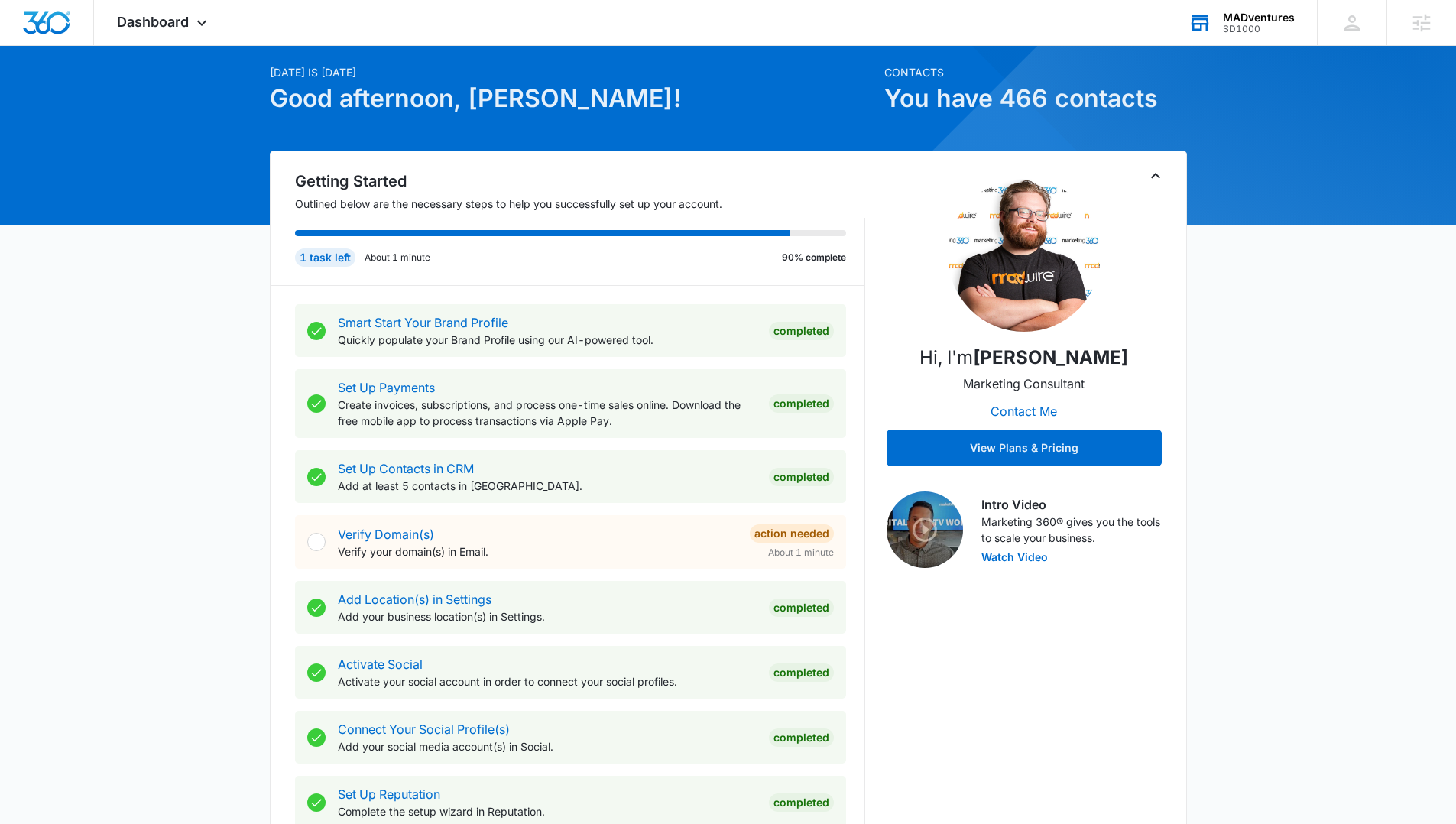
scroll to position [154, 0]
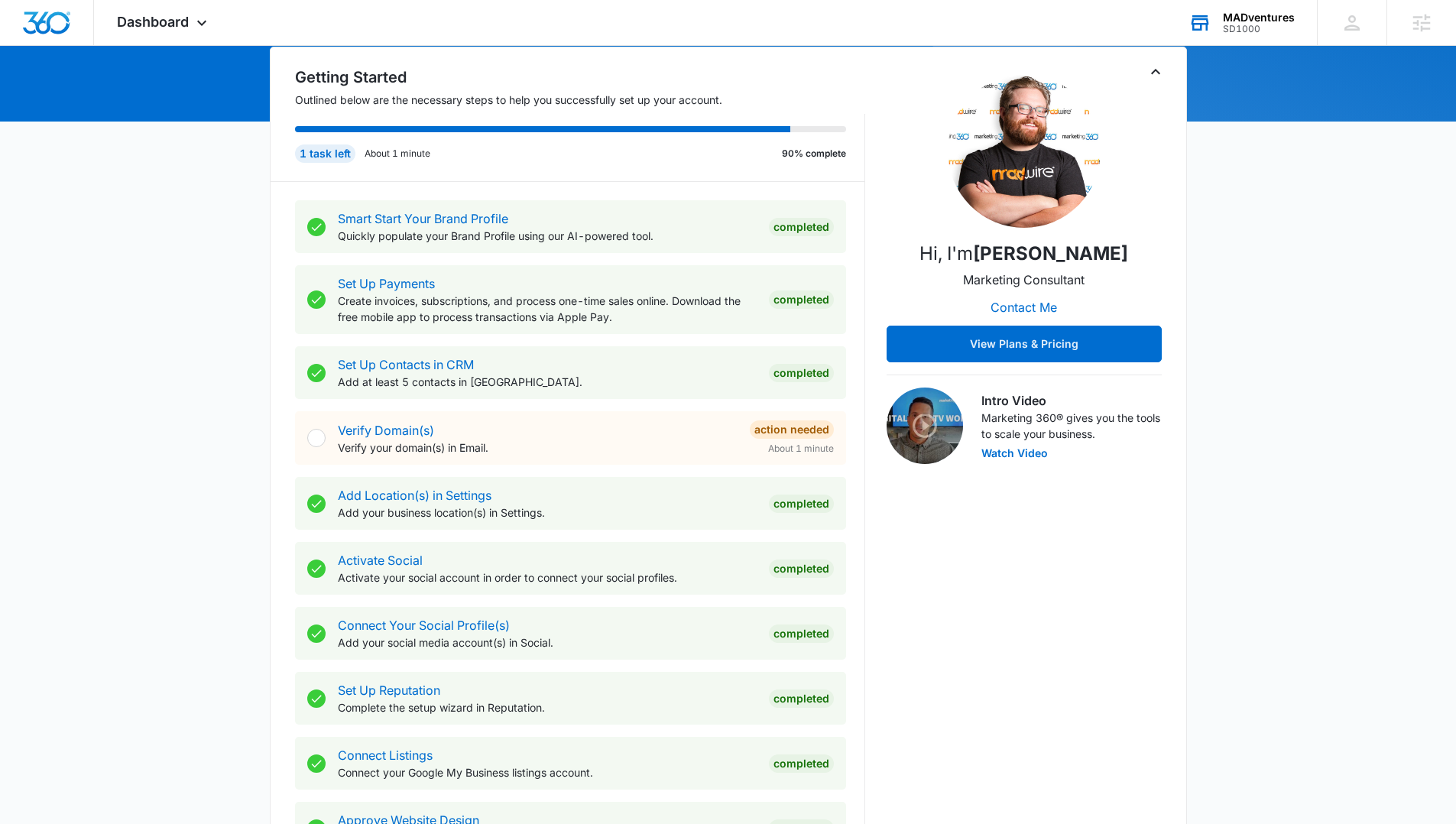
click at [1241, 31] on div "SD1000" at bounding box center [1258, 29] width 72 height 10
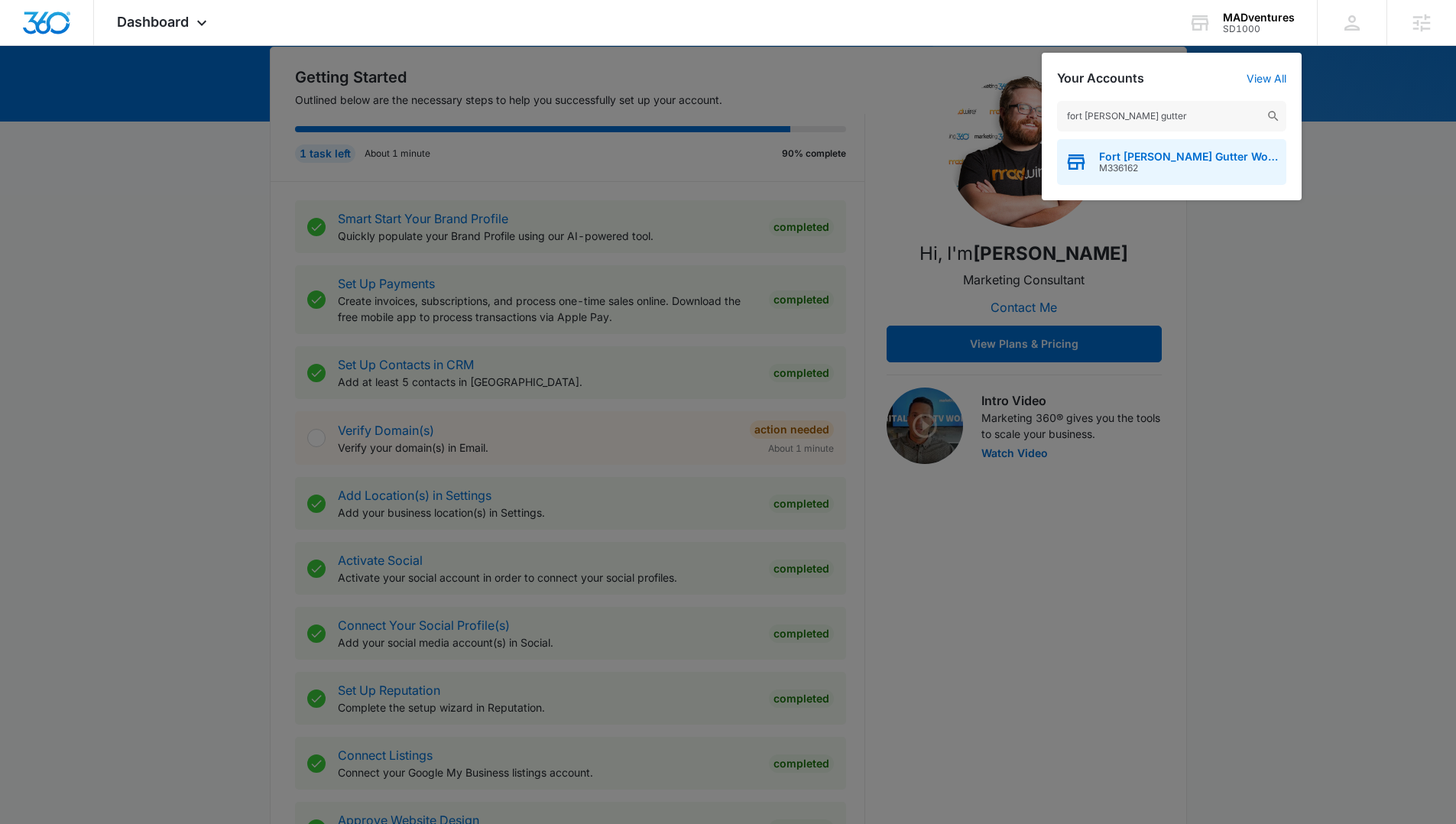
type input "fort [PERSON_NAME] gutter"
click at [1136, 149] on div "Fort [PERSON_NAME] Gutter Works, LLC M336162" at bounding box center [1171, 162] width 229 height 46
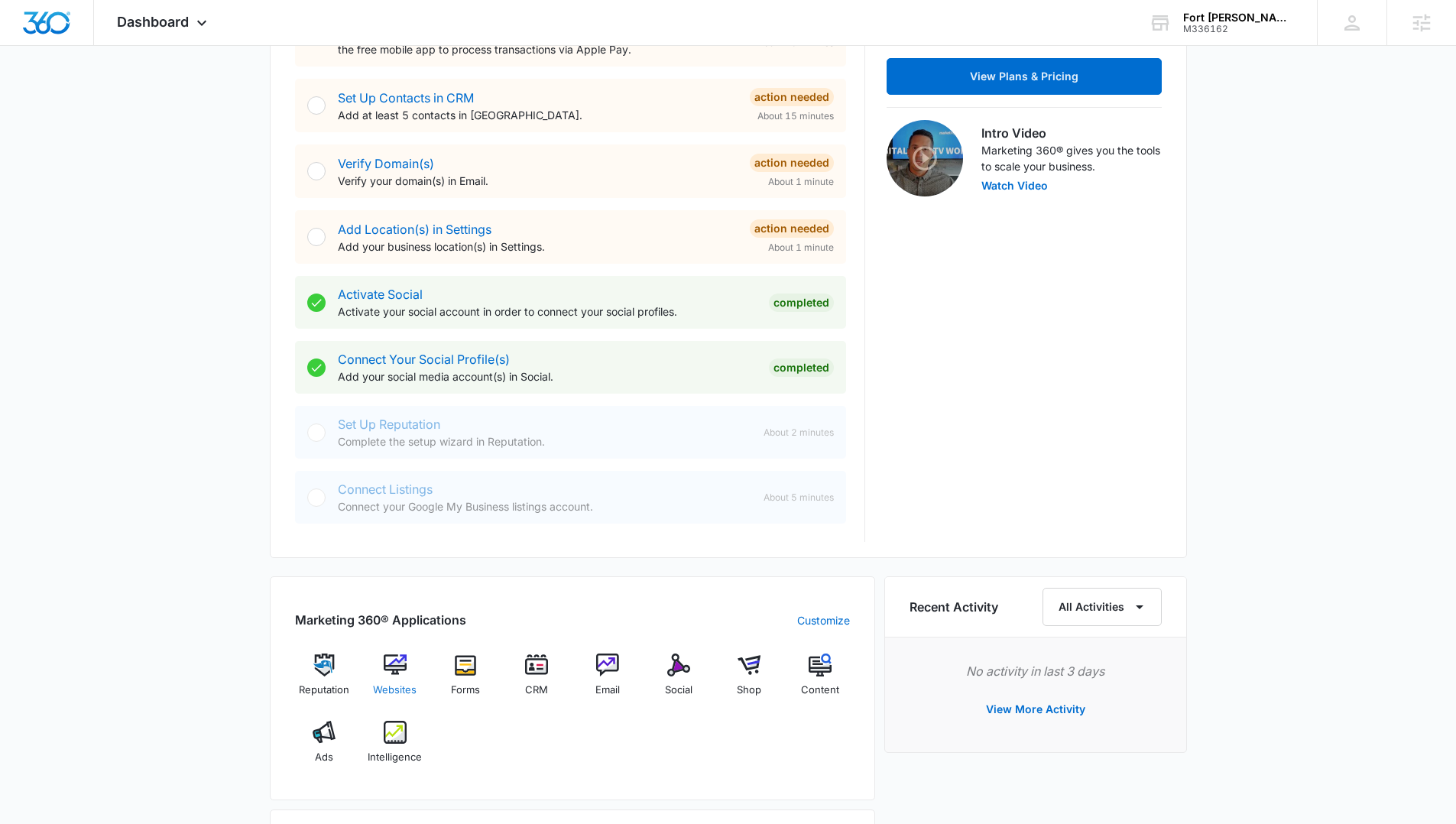
scroll to position [750, 0]
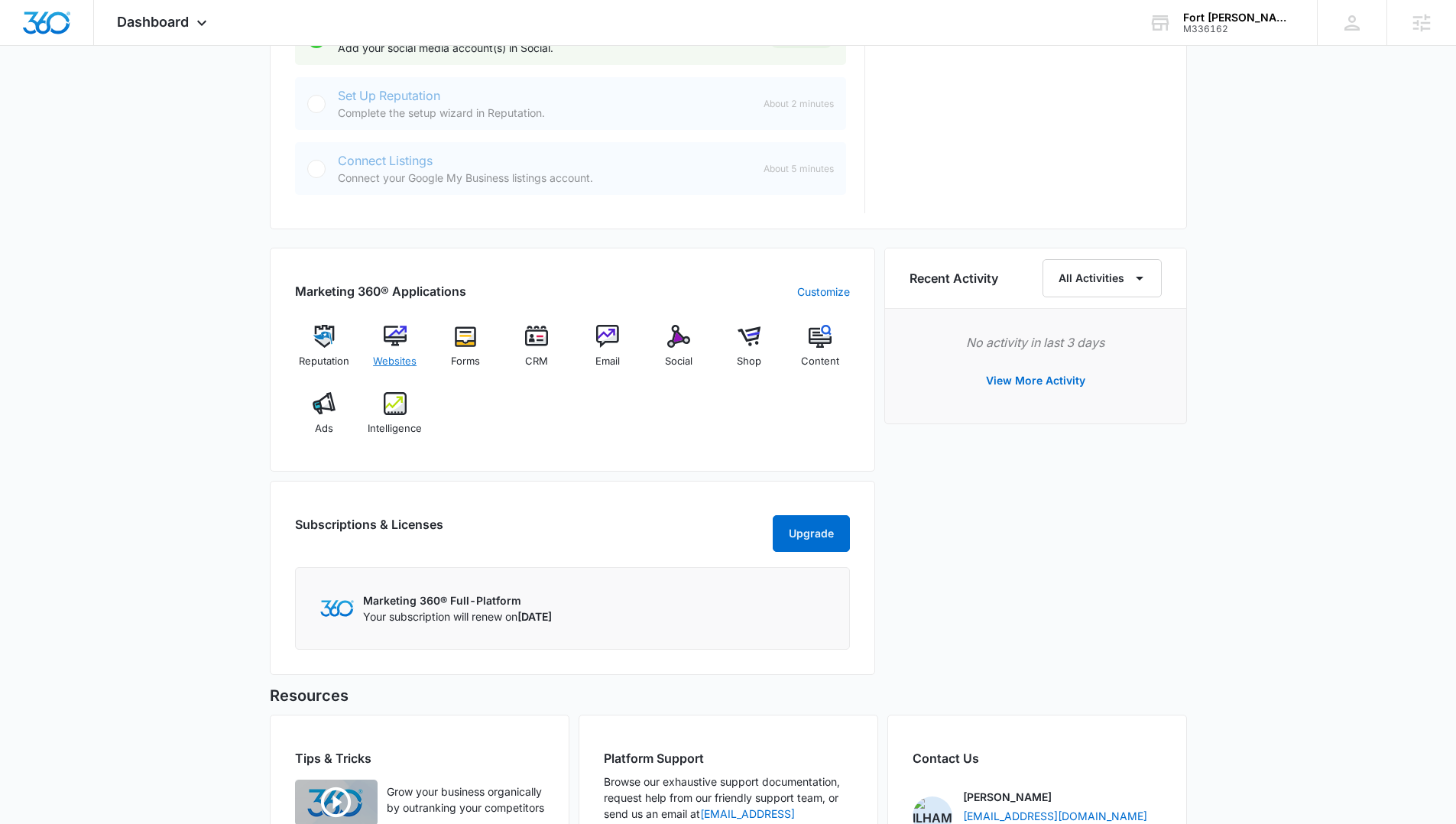
click at [402, 347] on img at bounding box center [395, 337] width 23 height 23
